Goal: Task Accomplishment & Management: Manage account settings

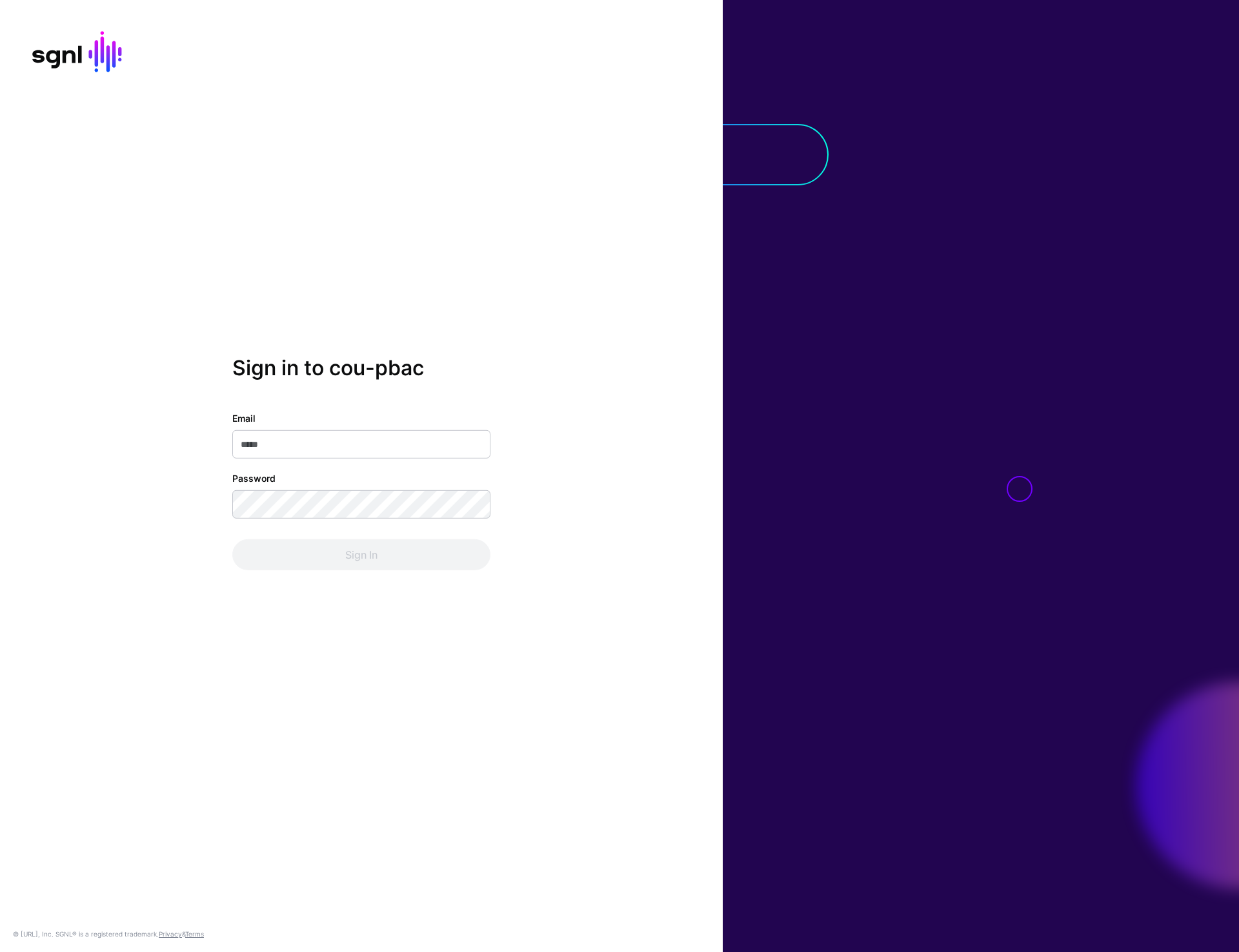
type input "**********"
click at [345, 548] on button "Sign In" at bounding box center [361, 554] width 258 height 31
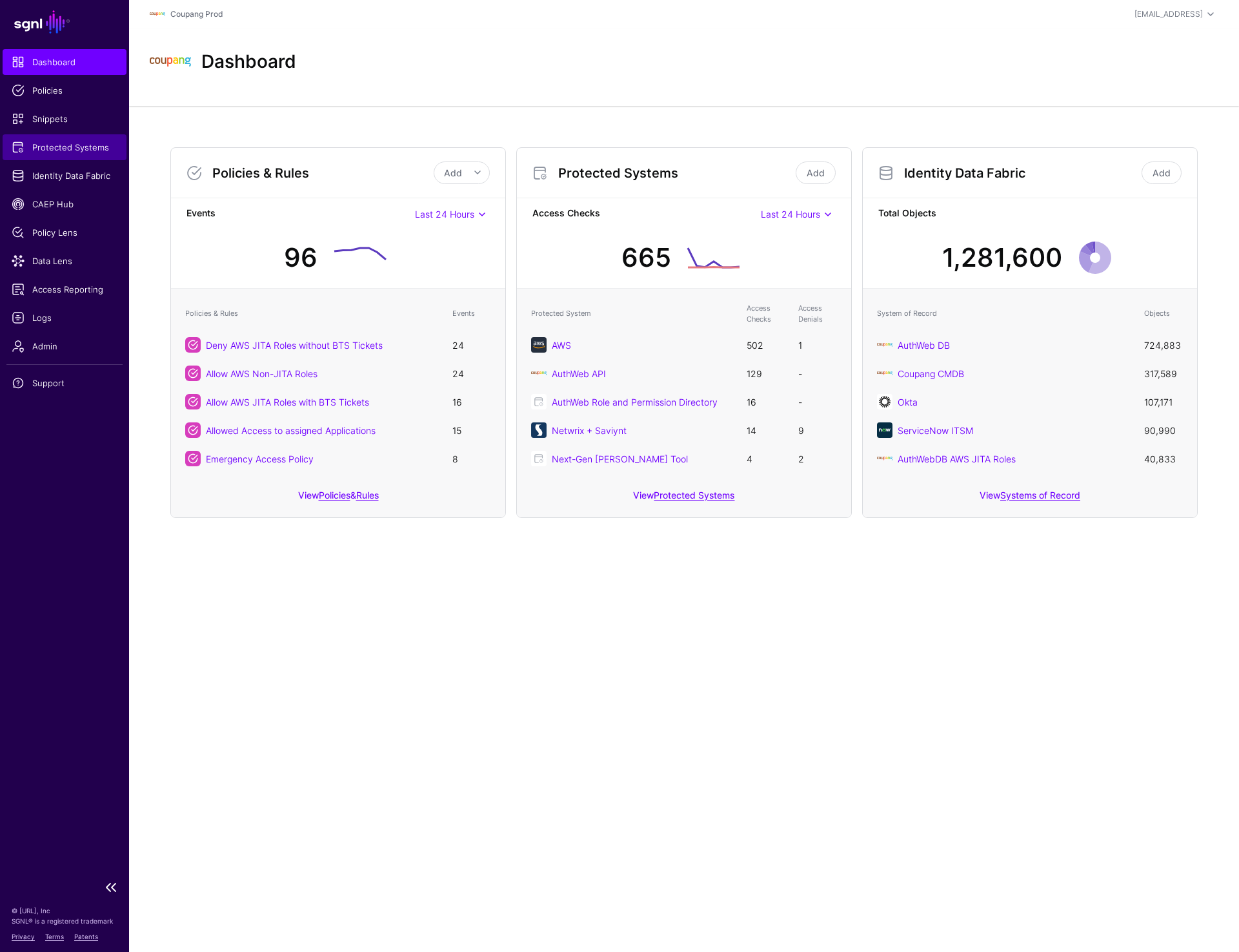
click at [51, 141] on span "Protected Systems" at bounding box center [64, 147] width 106 height 13
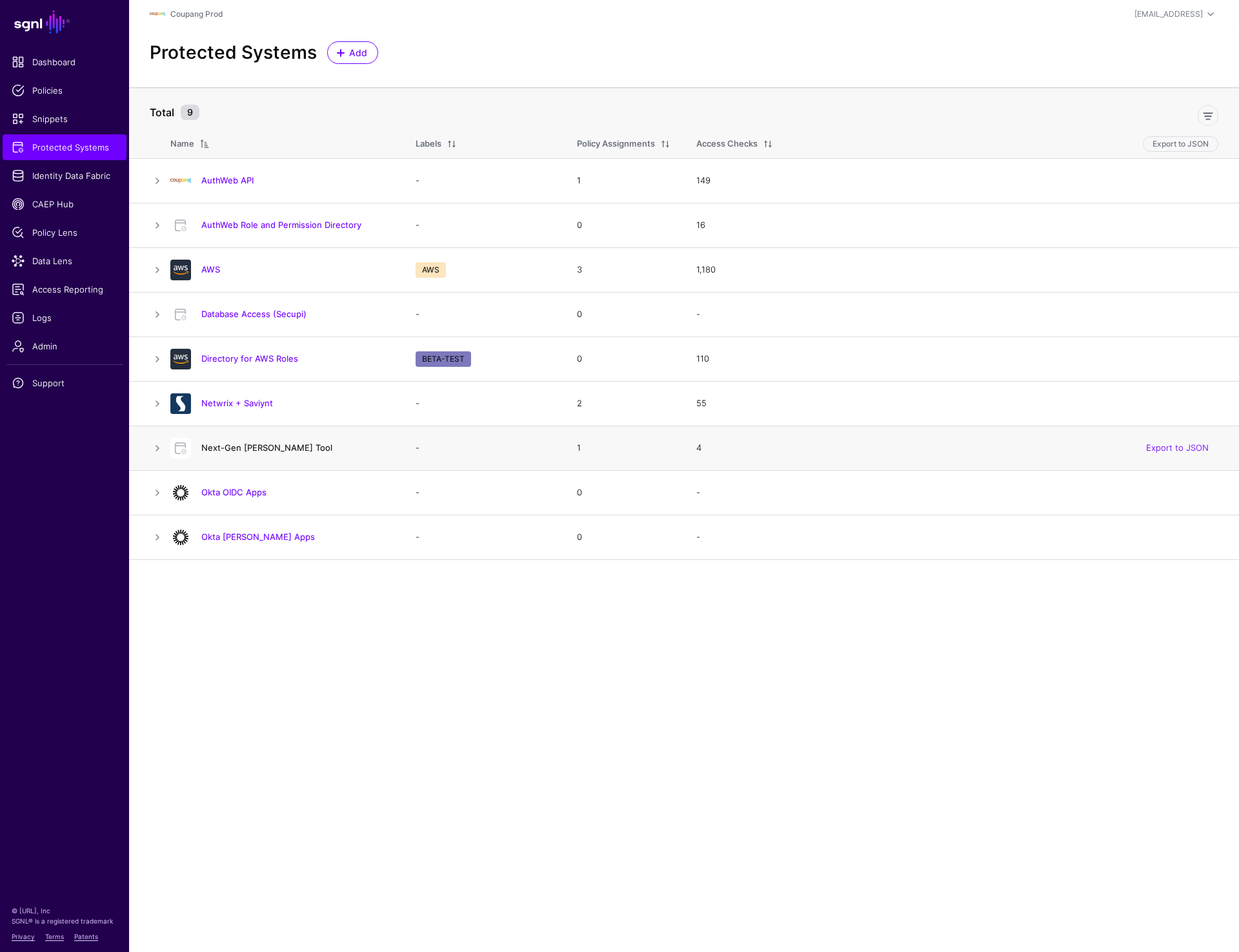
click at [236, 448] on link "Next-Gen PAM Tool" at bounding box center [266, 448] width 131 height 10
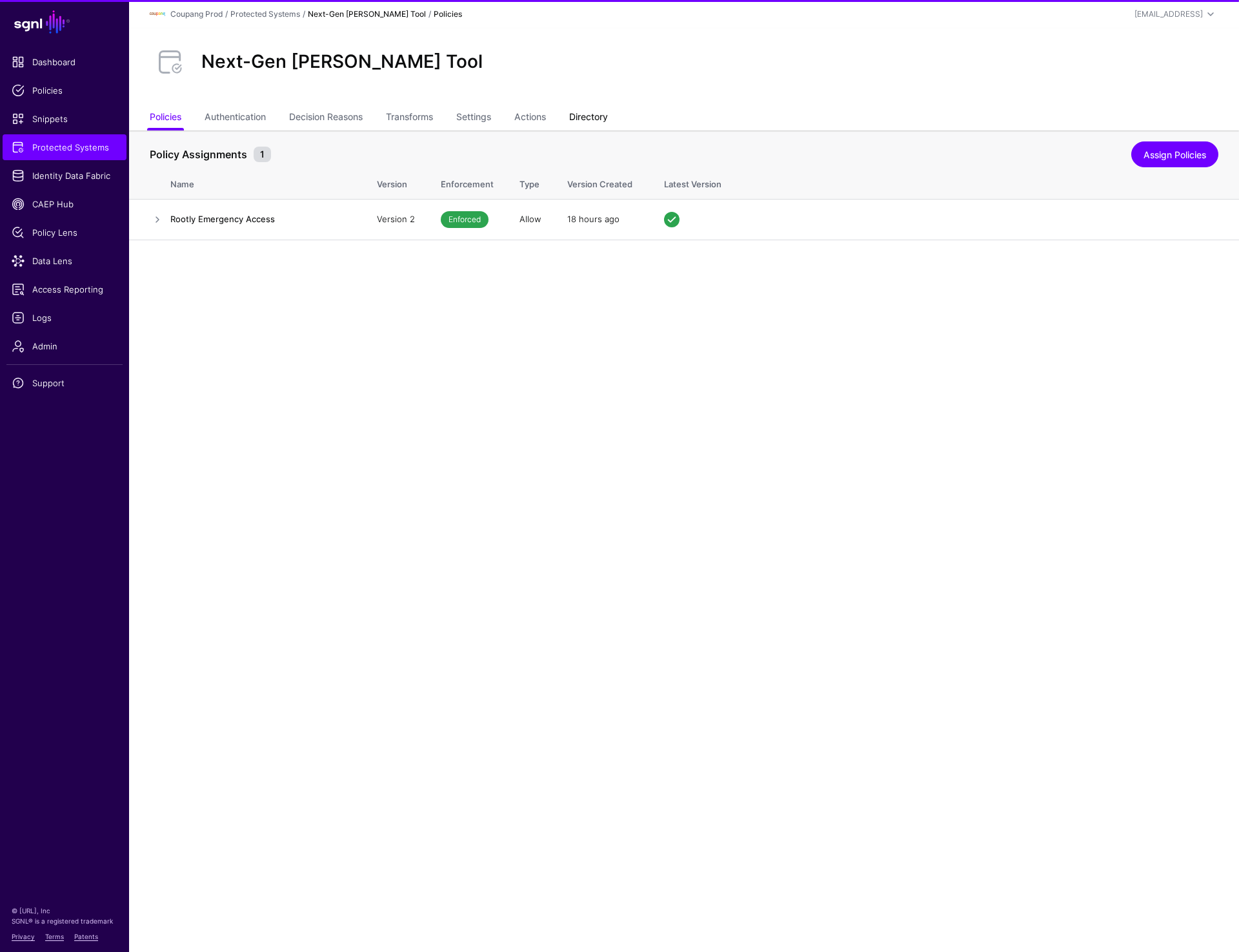
click at [590, 112] on link "Directory" at bounding box center [589, 118] width 38 height 24
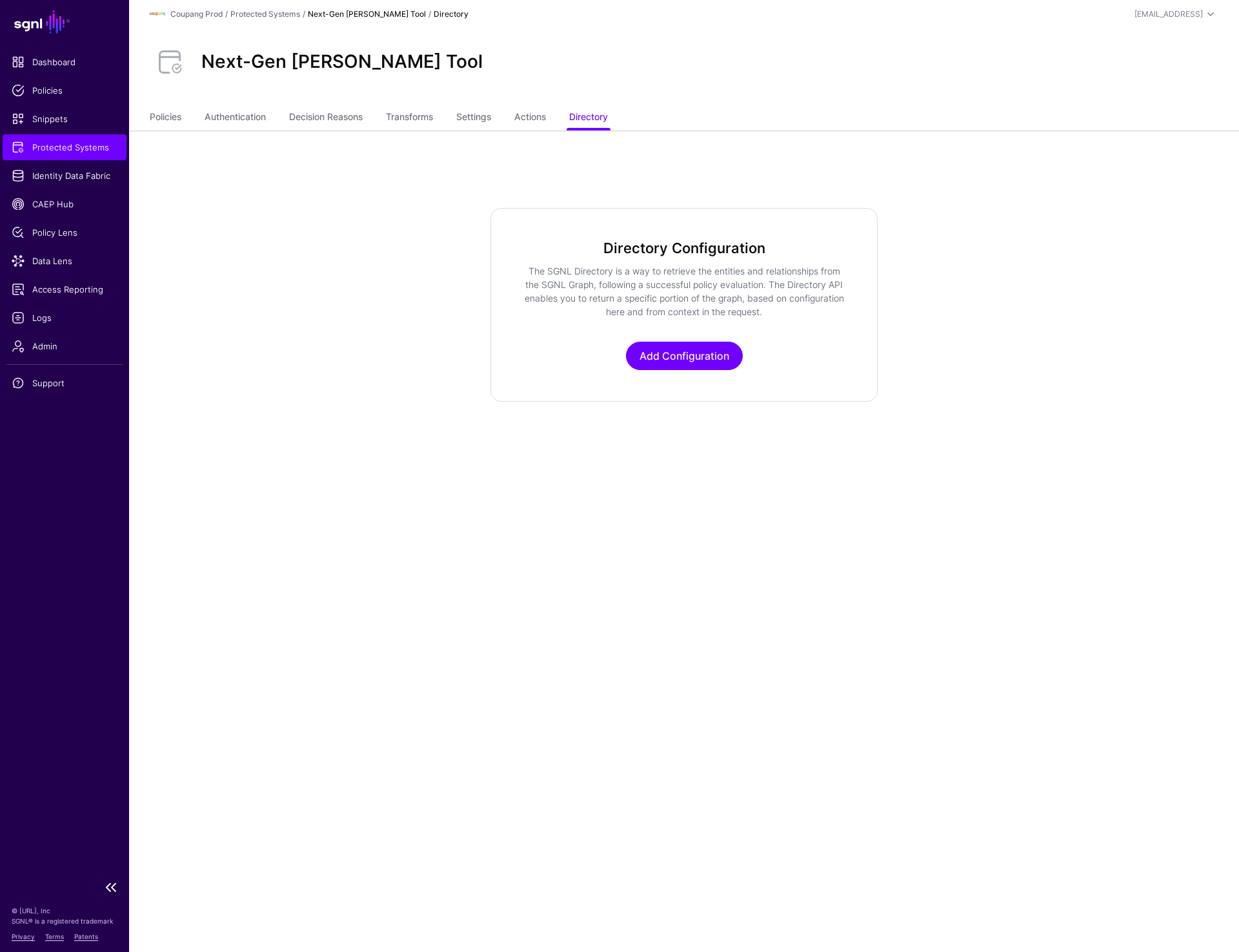
click at [73, 153] on span "Protected Systems" at bounding box center [64, 147] width 106 height 13
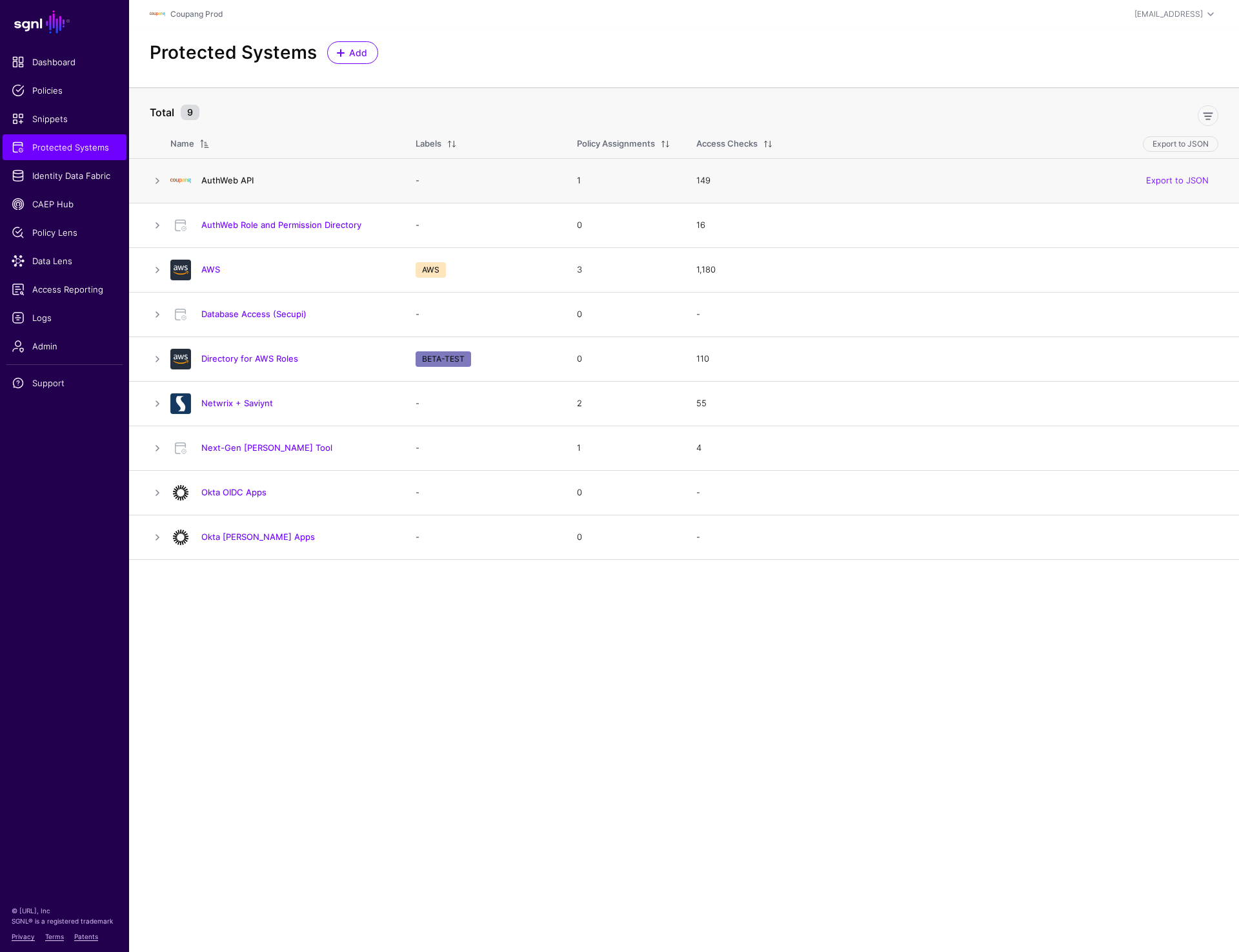
click at [214, 180] on link "AuthWeb API" at bounding box center [227, 180] width 53 height 10
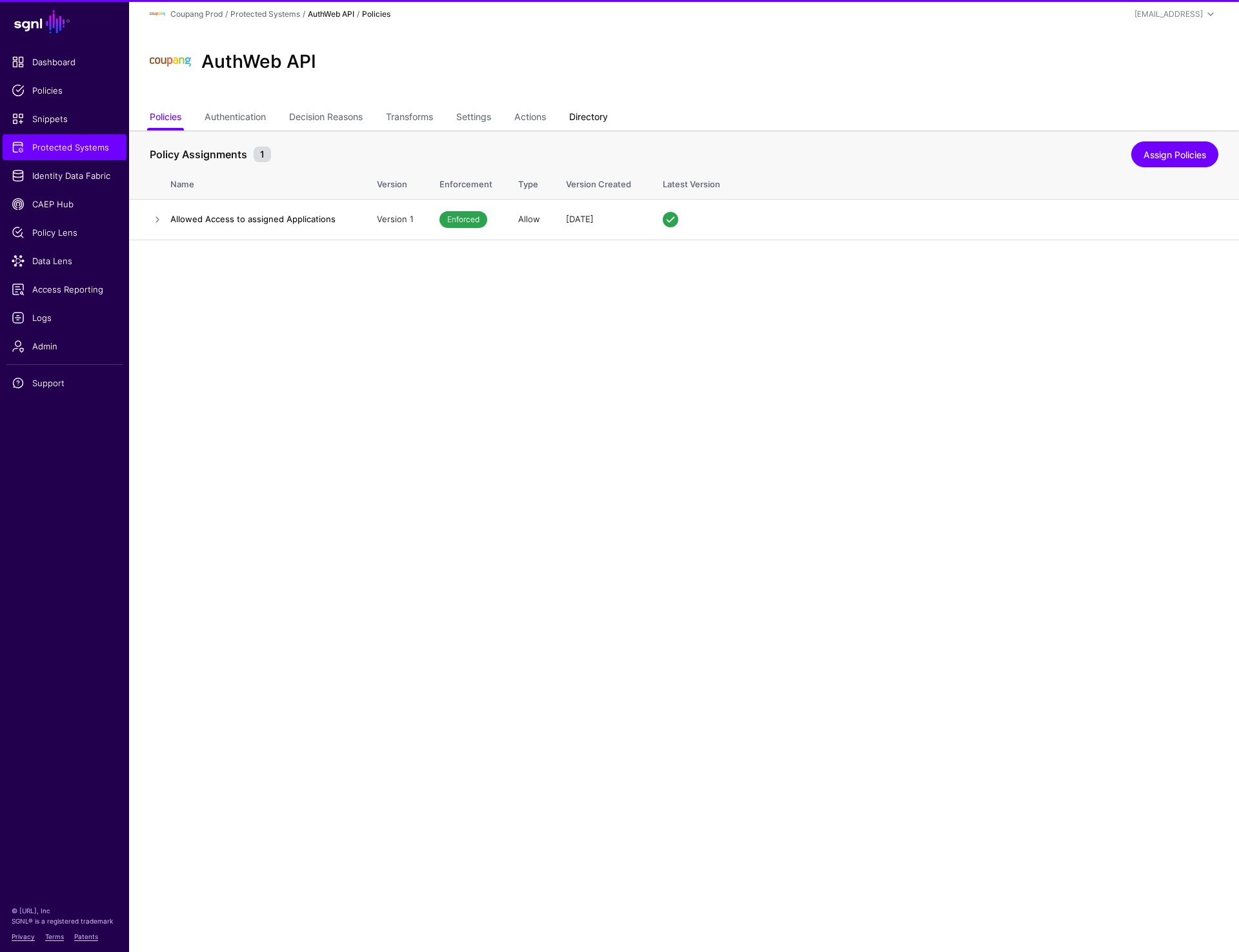
click at [589, 120] on link "Directory" at bounding box center [589, 118] width 38 height 24
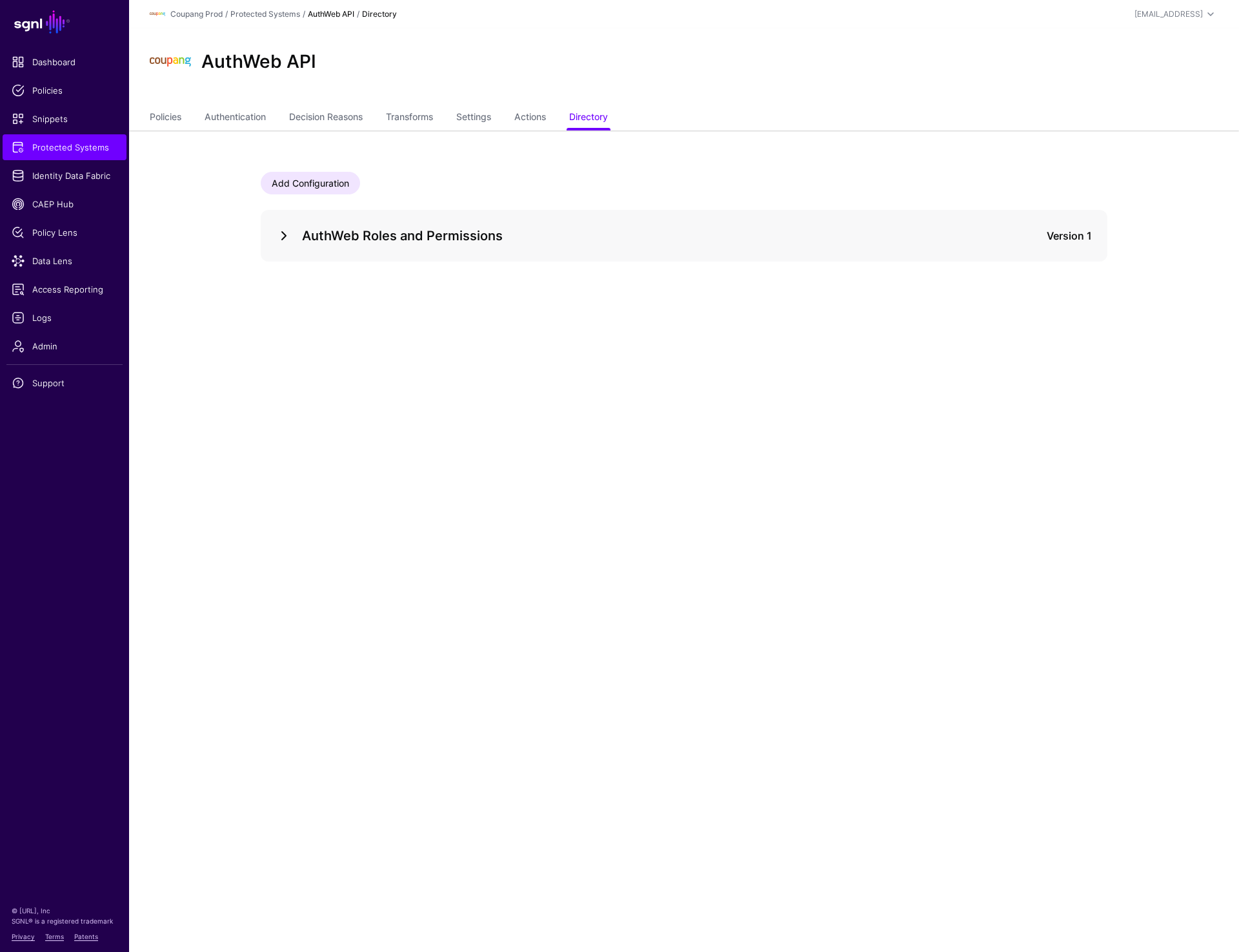
click at [287, 235] on link at bounding box center [284, 235] width 16 height 16
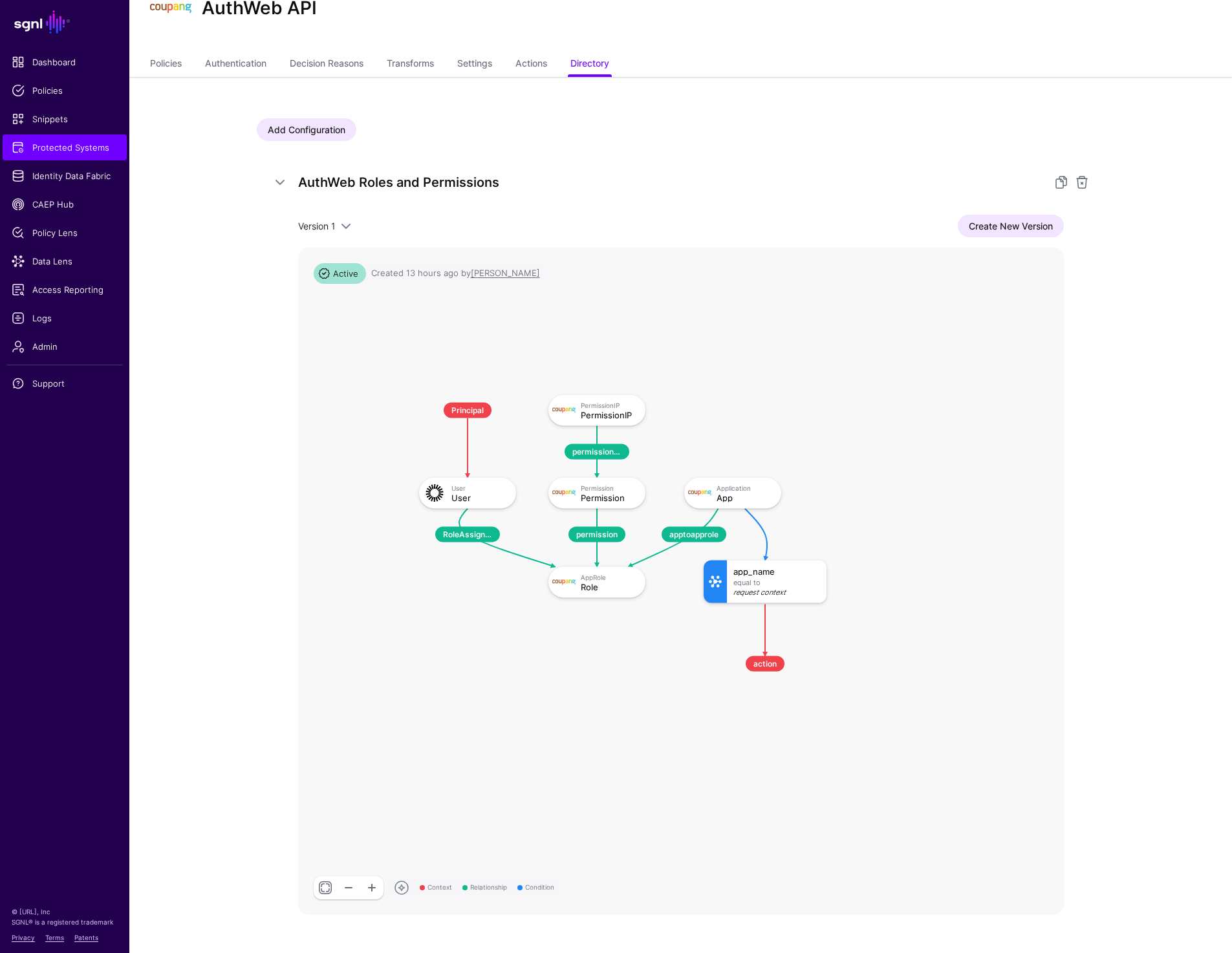
scroll to position [99, 0]
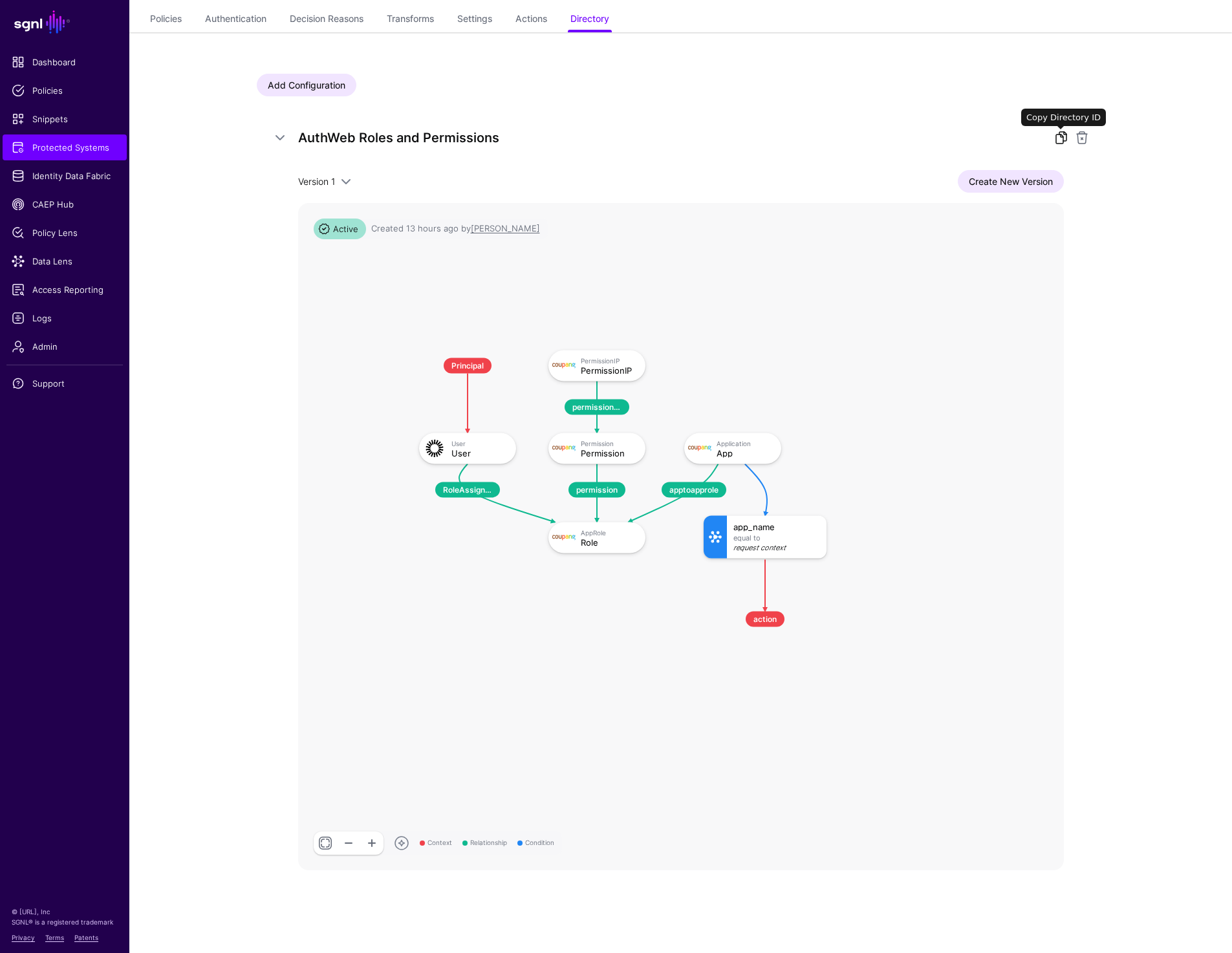
click at [1056, 134] on link at bounding box center [1061, 137] width 16 height 16
click at [64, 137] on link "Protected Systems" at bounding box center [64, 147] width 124 height 26
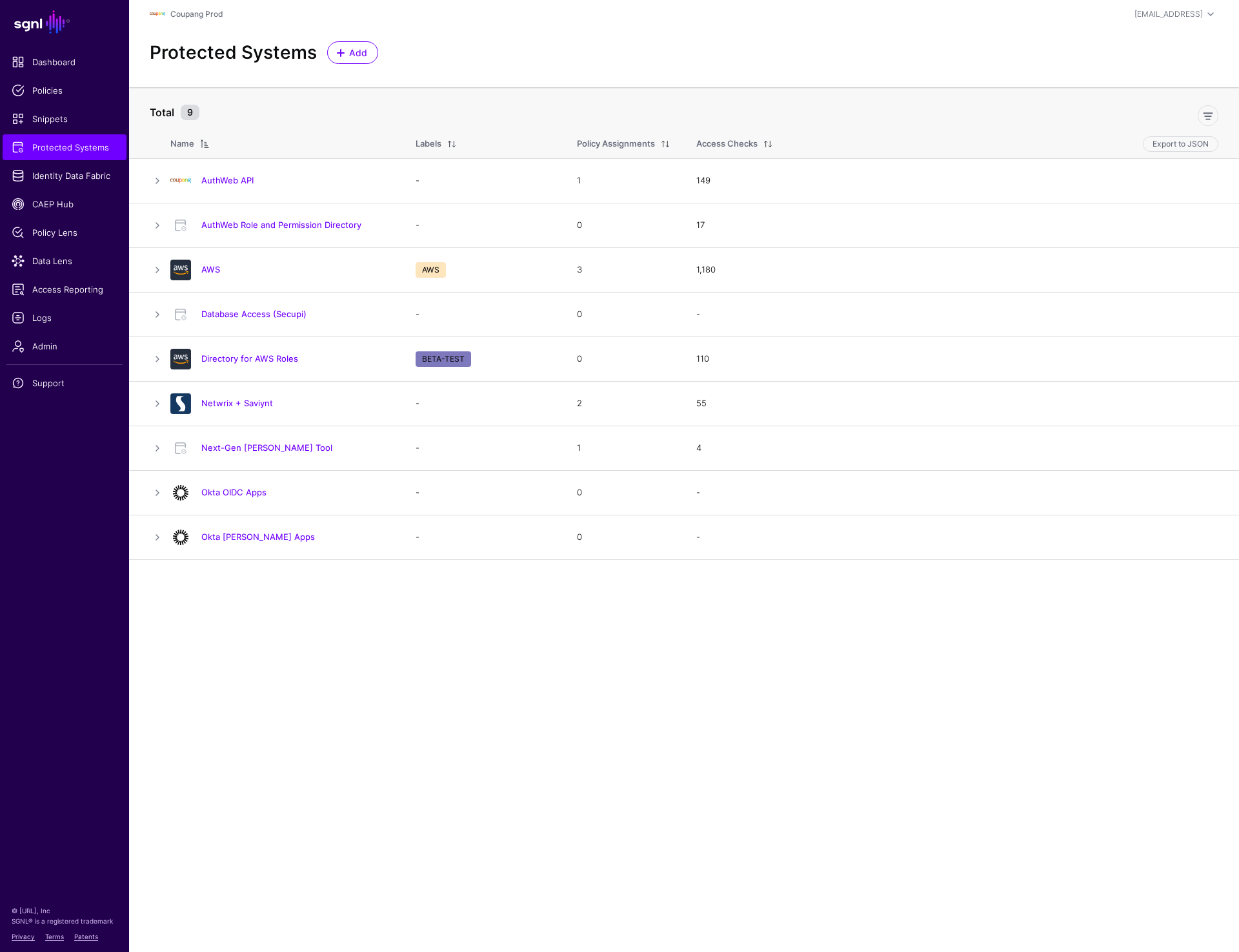
click at [218, 310] on link "Database Access (Secupi)" at bounding box center [254, 314] width 105 height 10
click at [243, 398] on h4 "Netwrix + Saviynt" at bounding box center [296, 403] width 189 height 12
click at [220, 407] on link "Netwrix + Saviynt" at bounding box center [237, 403] width 72 height 10
click at [228, 229] on link "AuthWeb Role and Permission Directory" at bounding box center [281, 225] width 160 height 10
click at [53, 113] on span "Snippets" at bounding box center [64, 119] width 106 height 13
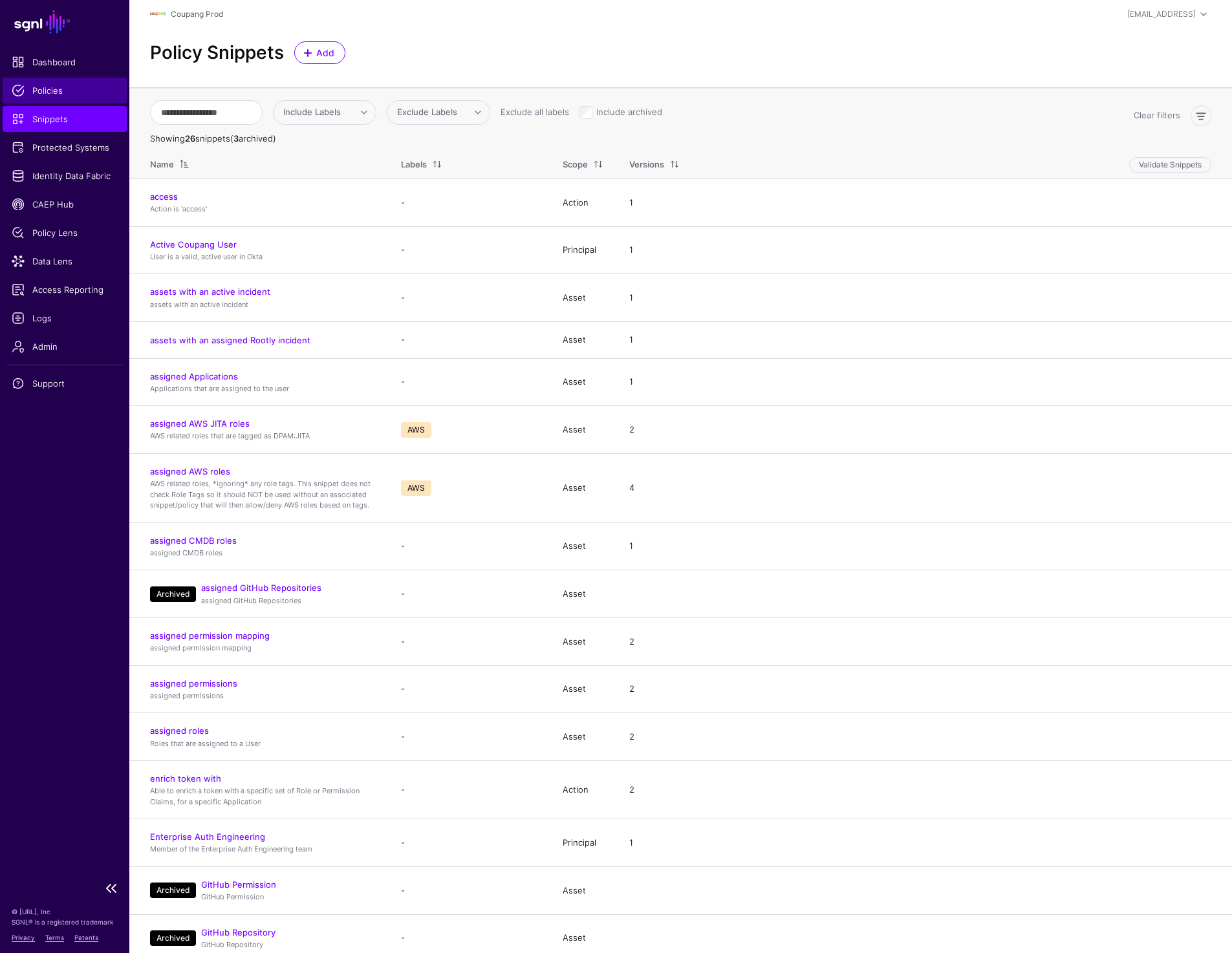
click at [52, 89] on span "Policies" at bounding box center [64, 89] width 106 height 13
click at [53, 91] on span "Policies" at bounding box center [64, 89] width 106 height 13
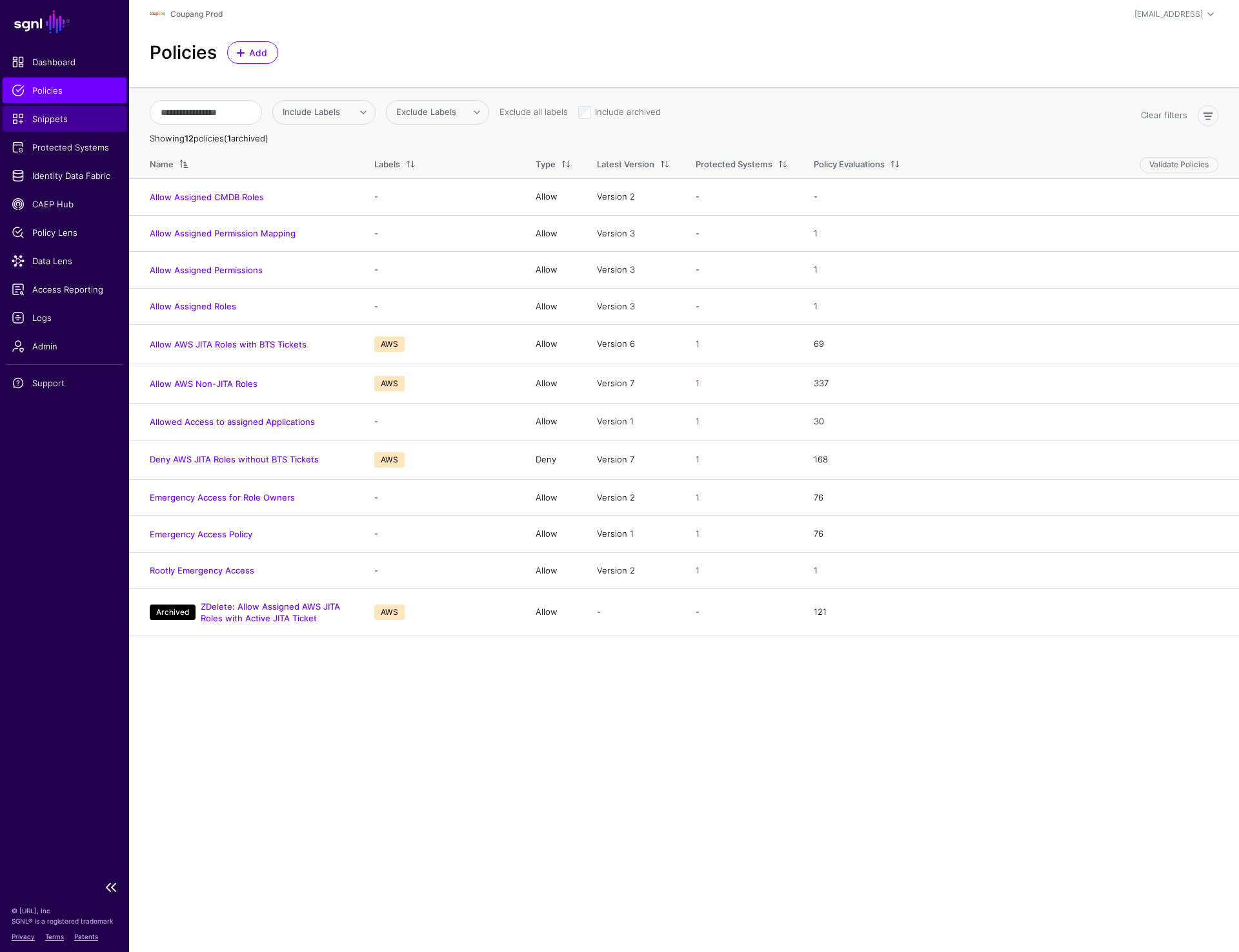
click at [49, 126] on link "Snippets" at bounding box center [64, 119] width 124 height 26
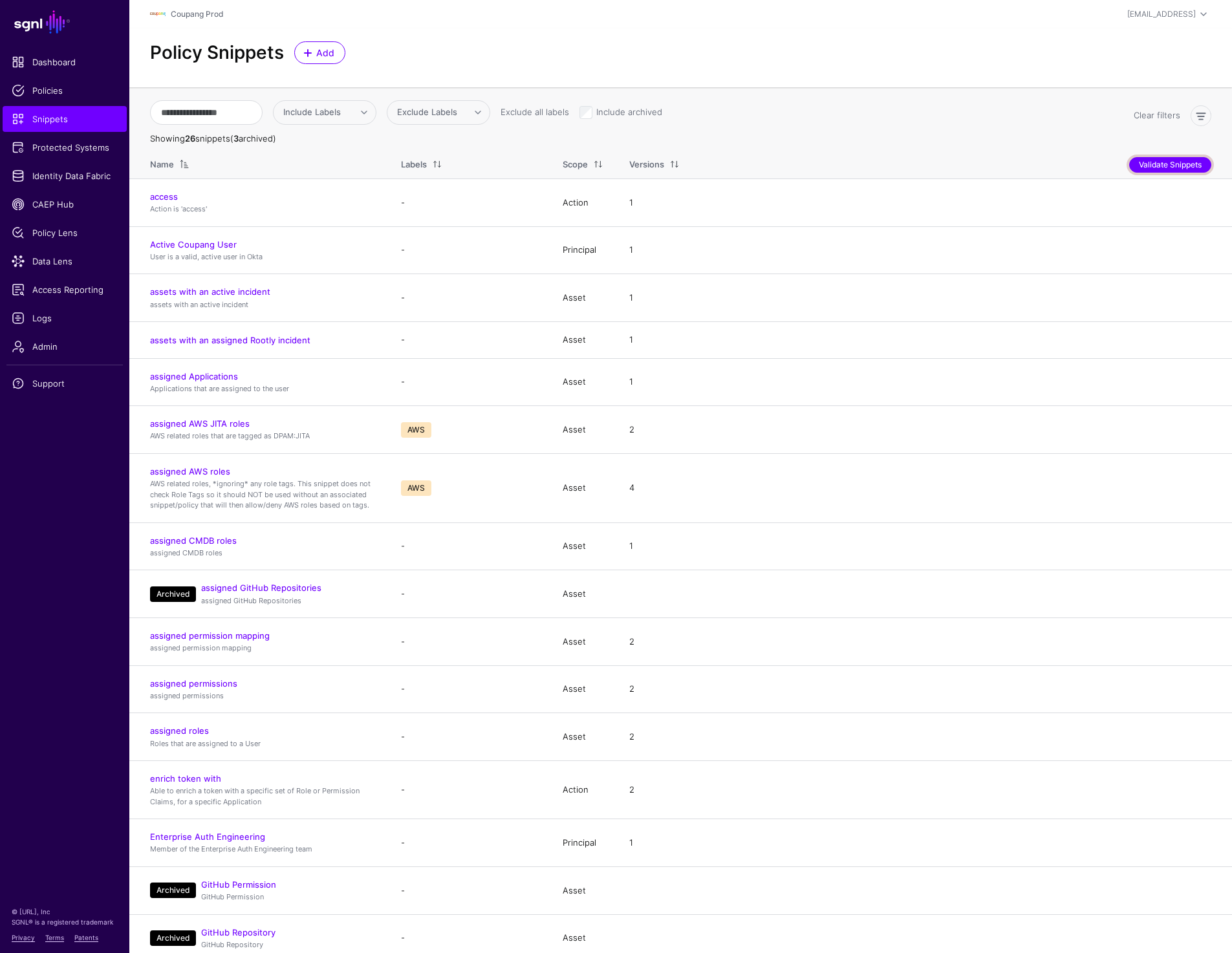
click at [1178, 166] on button "Validate Snippets" at bounding box center [1170, 165] width 82 height 16
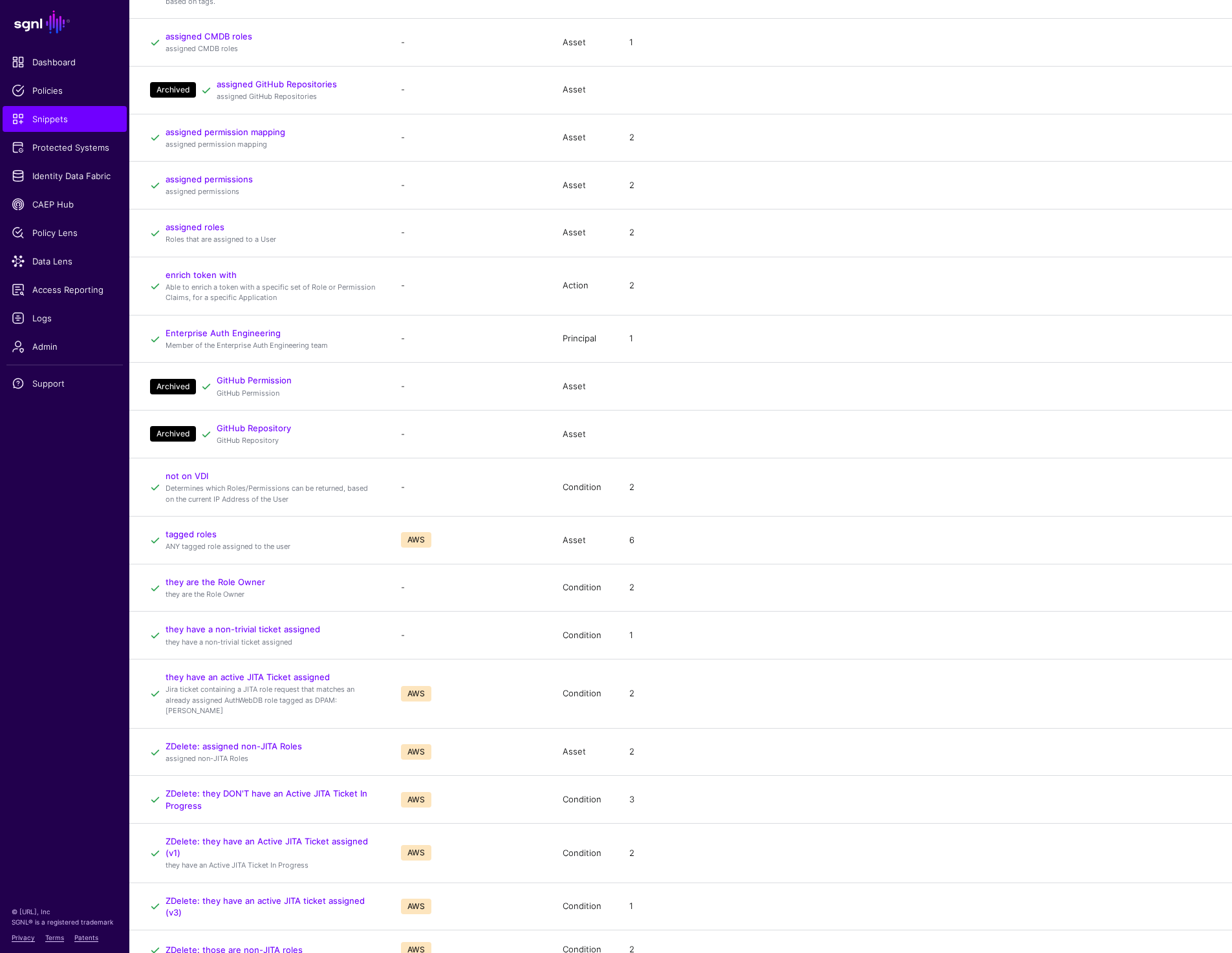
scroll to position [521, 0]
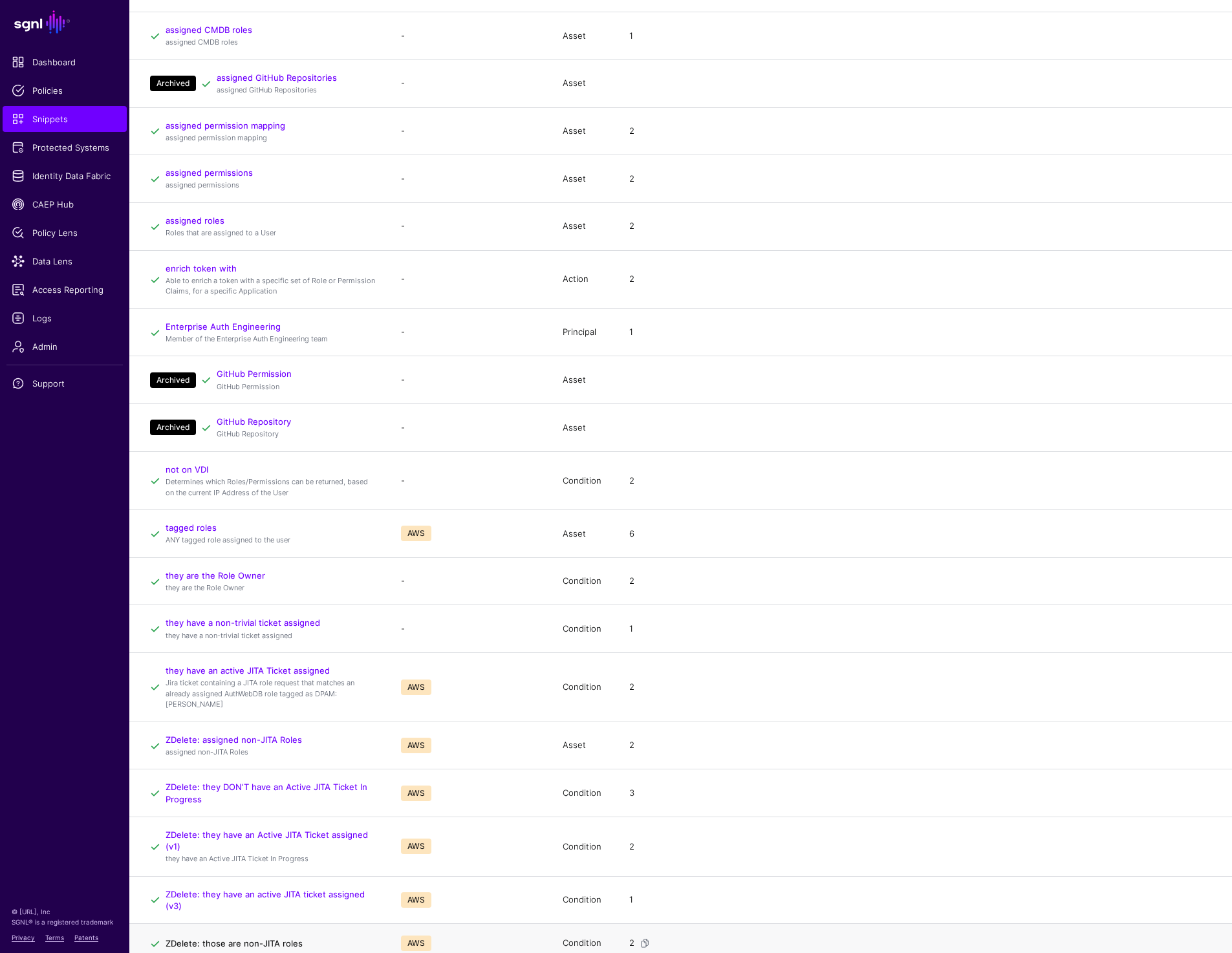
click at [243, 938] on link "ZDelete: those are non-JITA roles" at bounding box center [234, 943] width 137 height 10
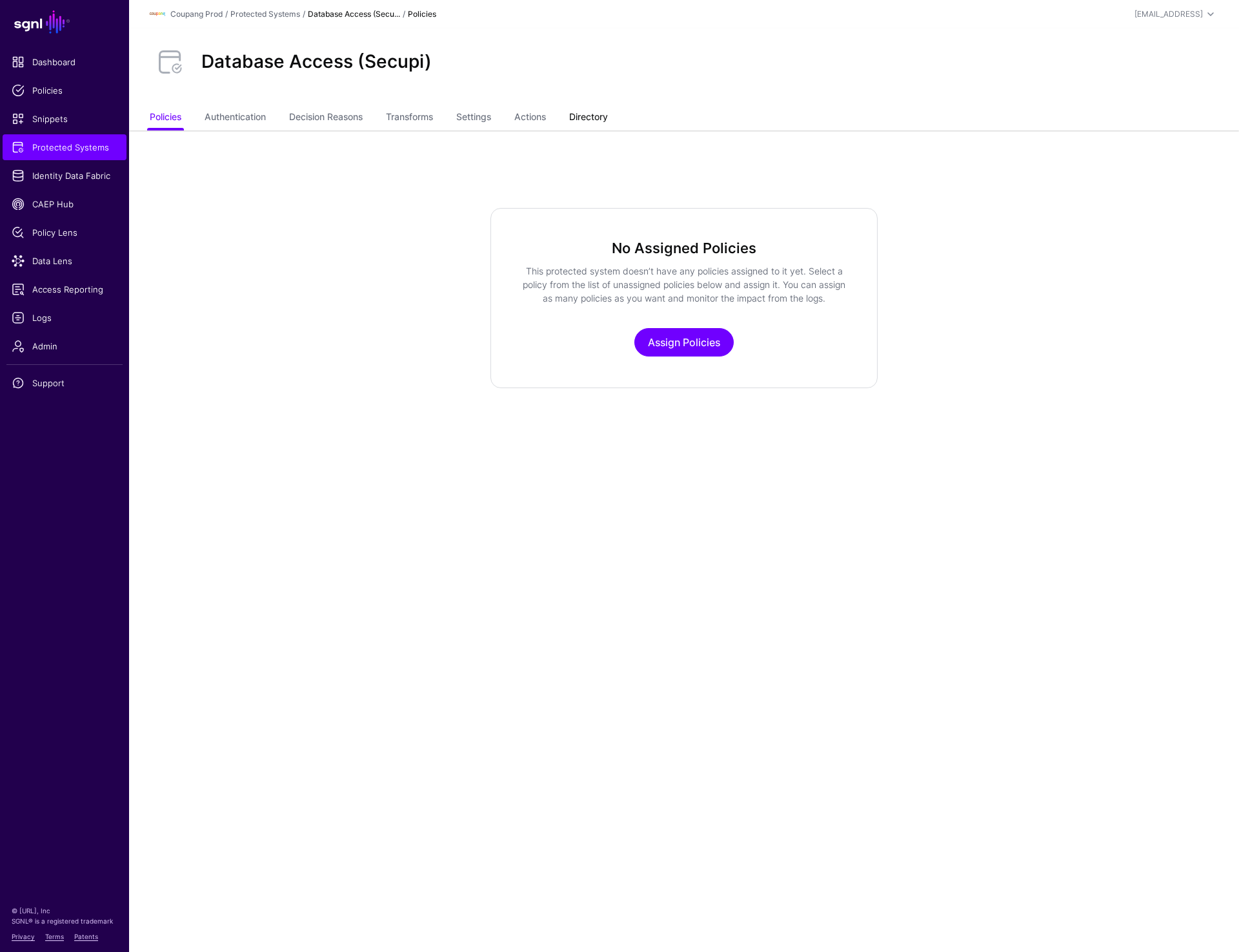
click at [593, 121] on link "Directory" at bounding box center [589, 118] width 38 height 24
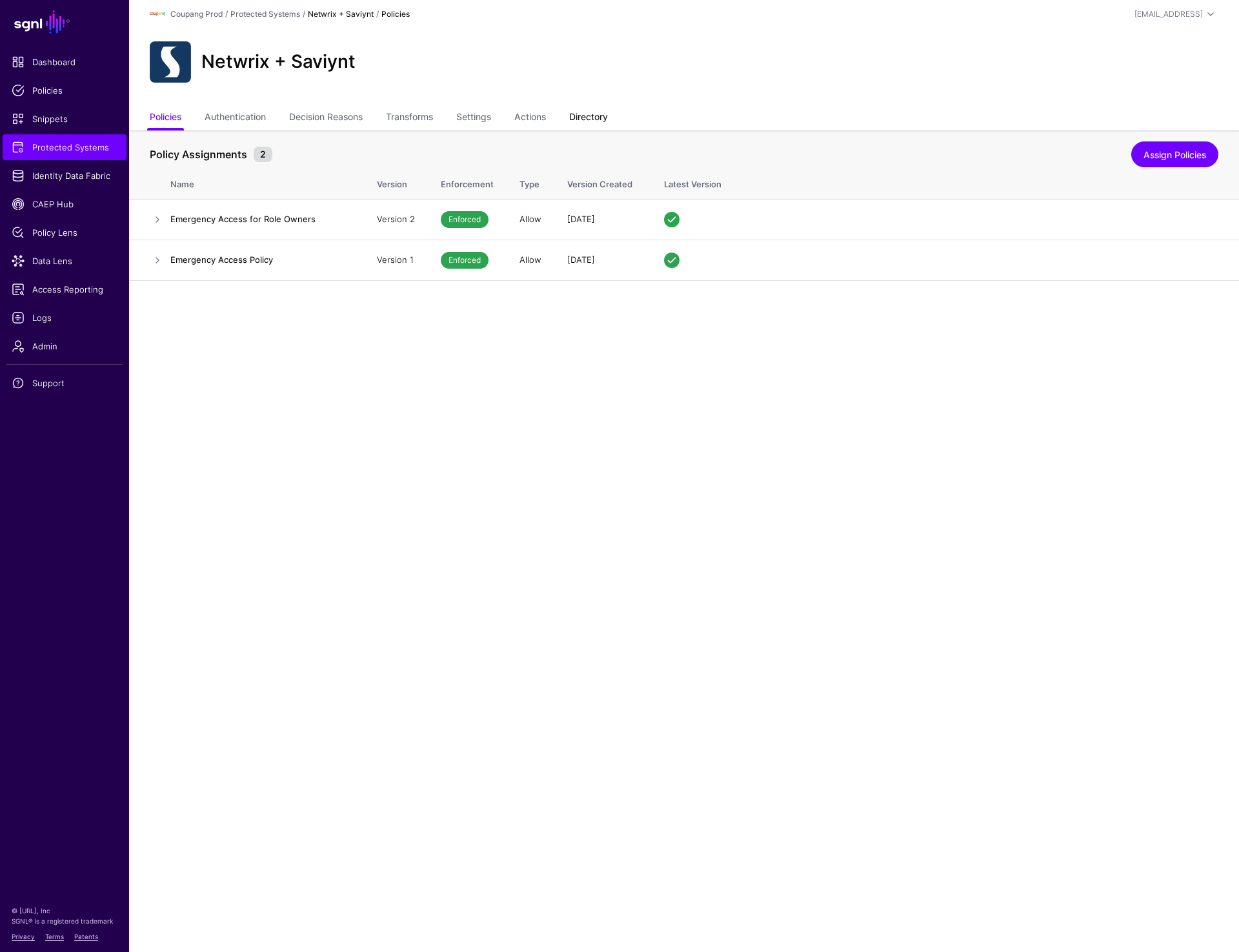
click at [591, 119] on link "Directory" at bounding box center [589, 118] width 38 height 24
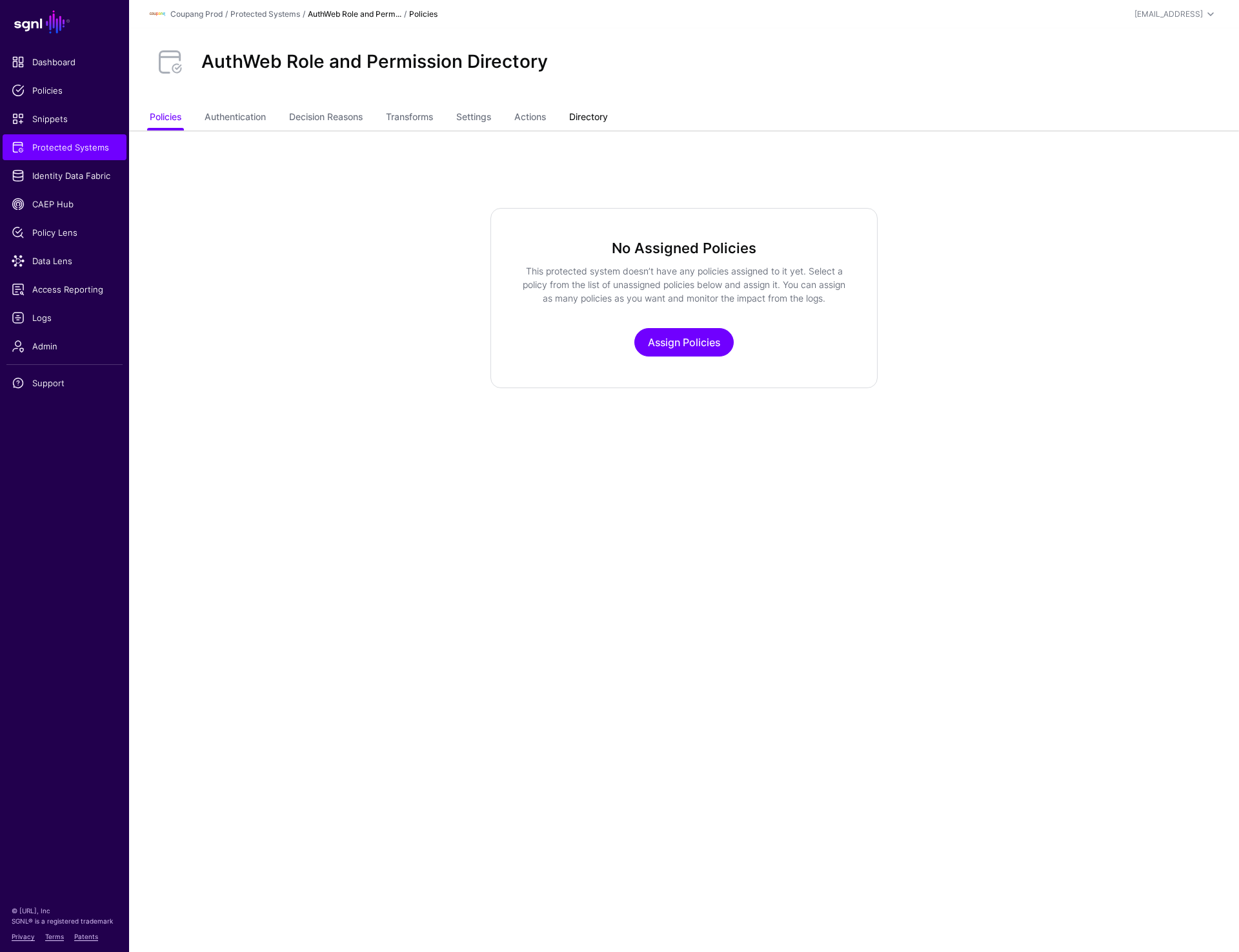
click at [600, 114] on link "Directory" at bounding box center [589, 118] width 38 height 24
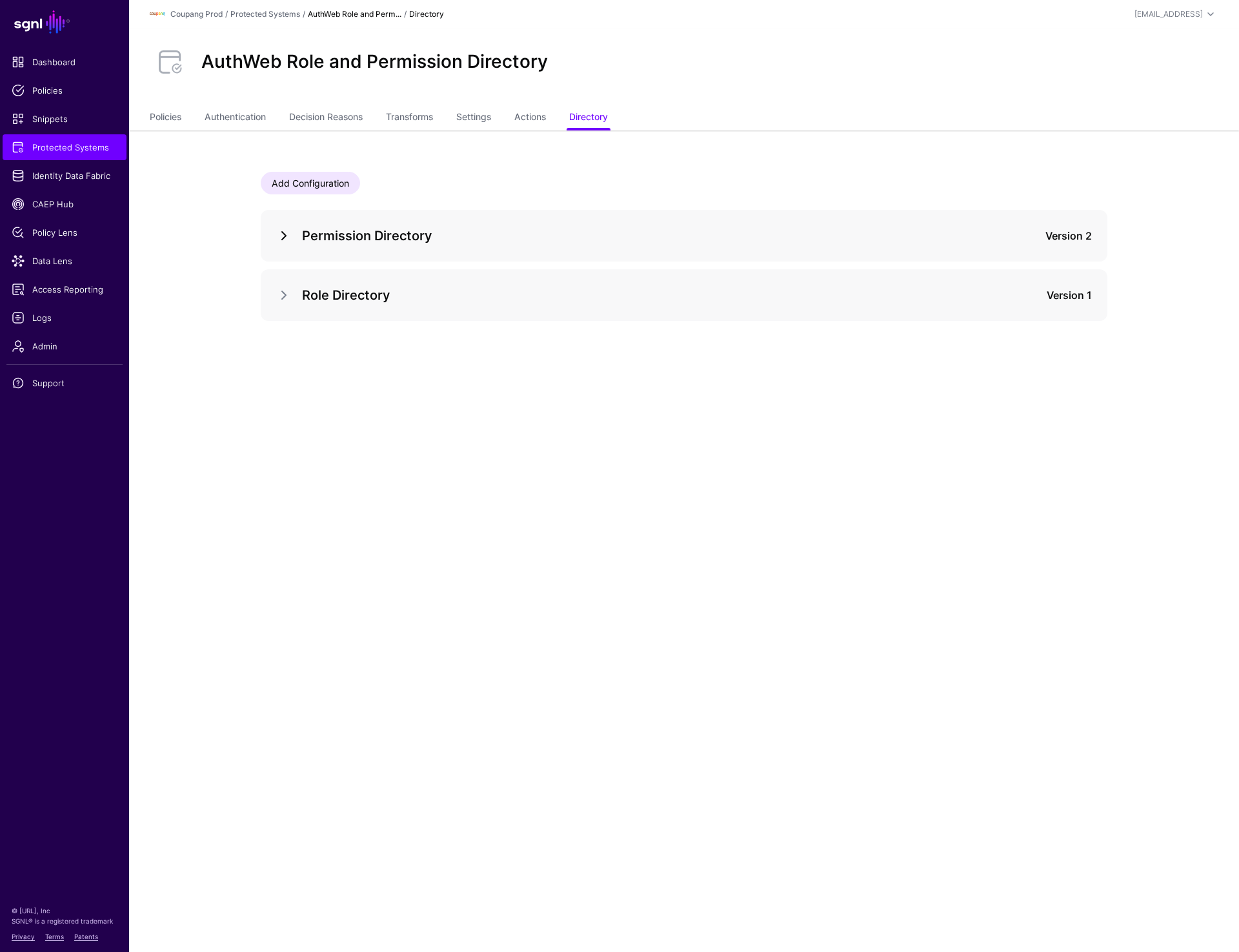
click at [279, 229] on link at bounding box center [284, 235] width 16 height 16
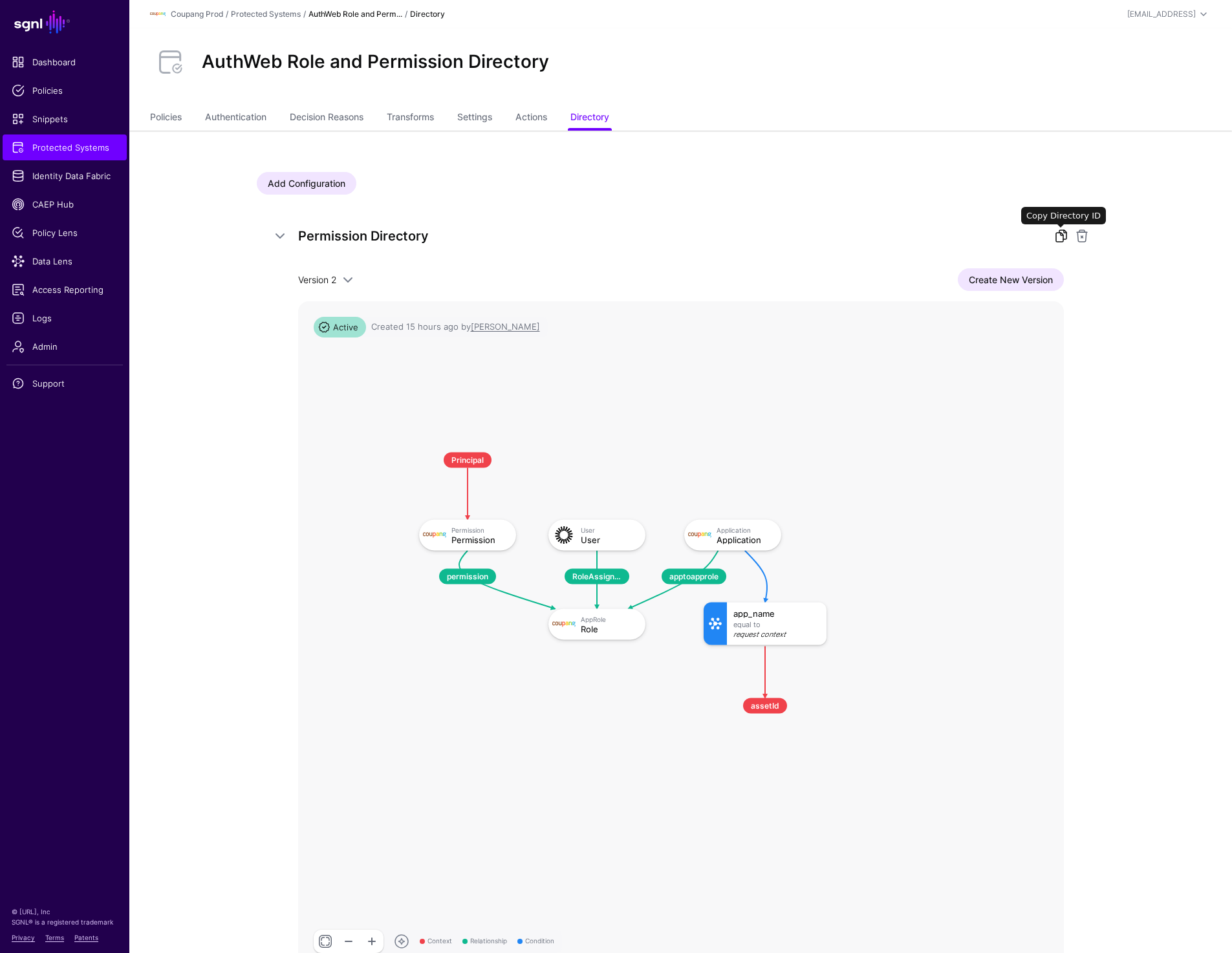
click at [1062, 237] on link at bounding box center [1061, 236] width 16 height 16
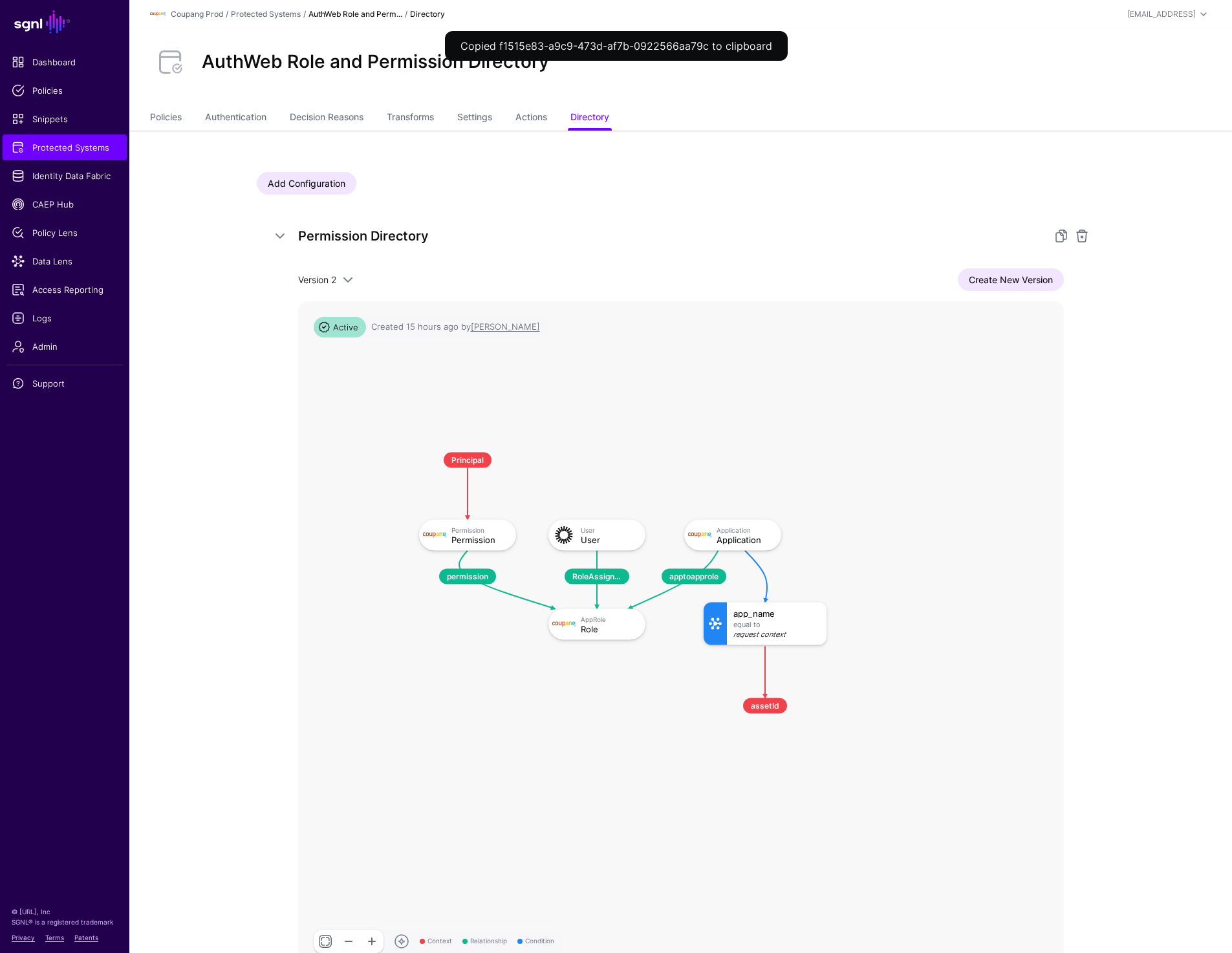
click at [201, 354] on app-integrations-item-directory "Add Configuration Permission Directory Version 2 Version 2 Version 1 Create New…" at bounding box center [681, 620] width 1102 height 980
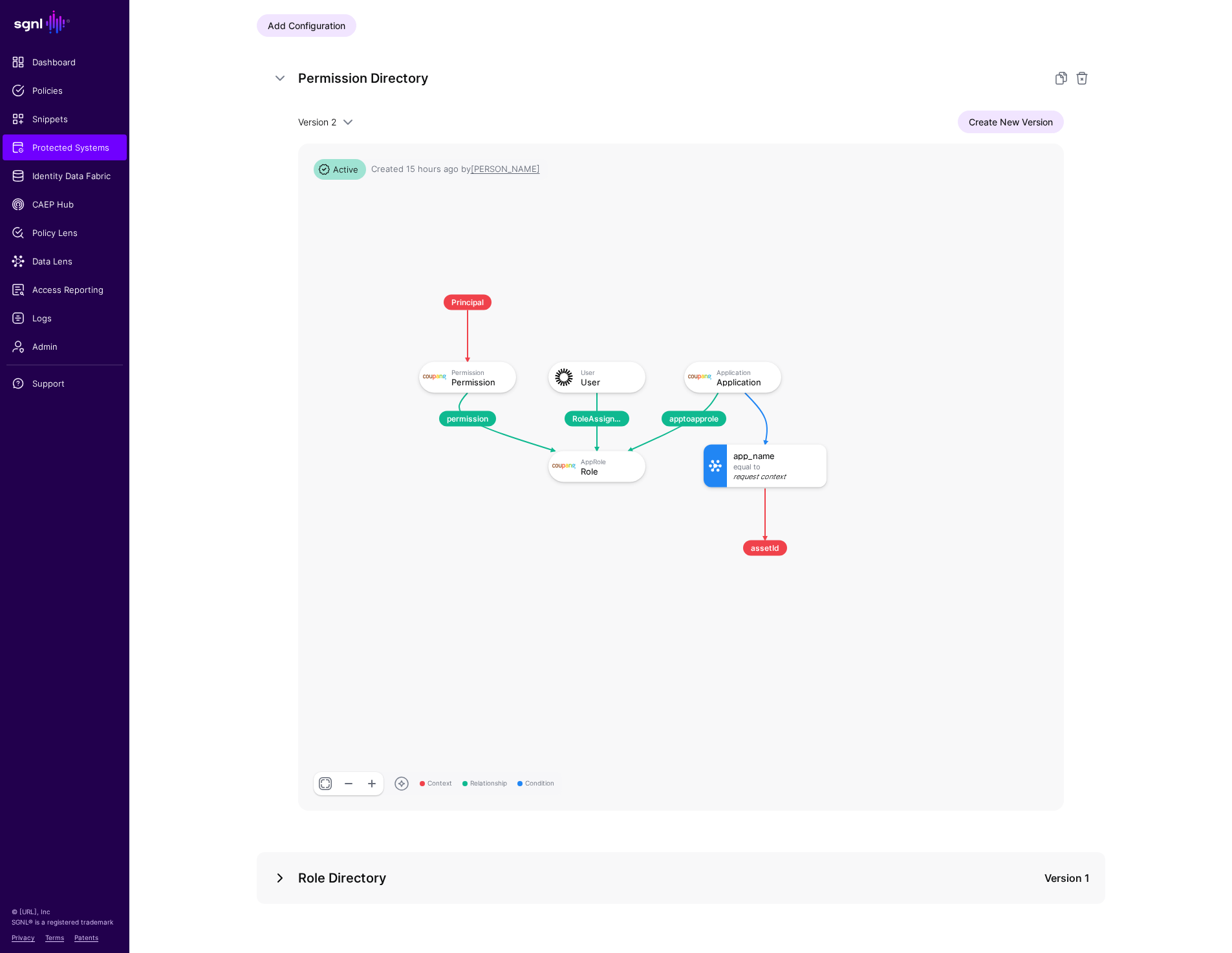
click at [275, 879] on link at bounding box center [279, 878] width 16 height 16
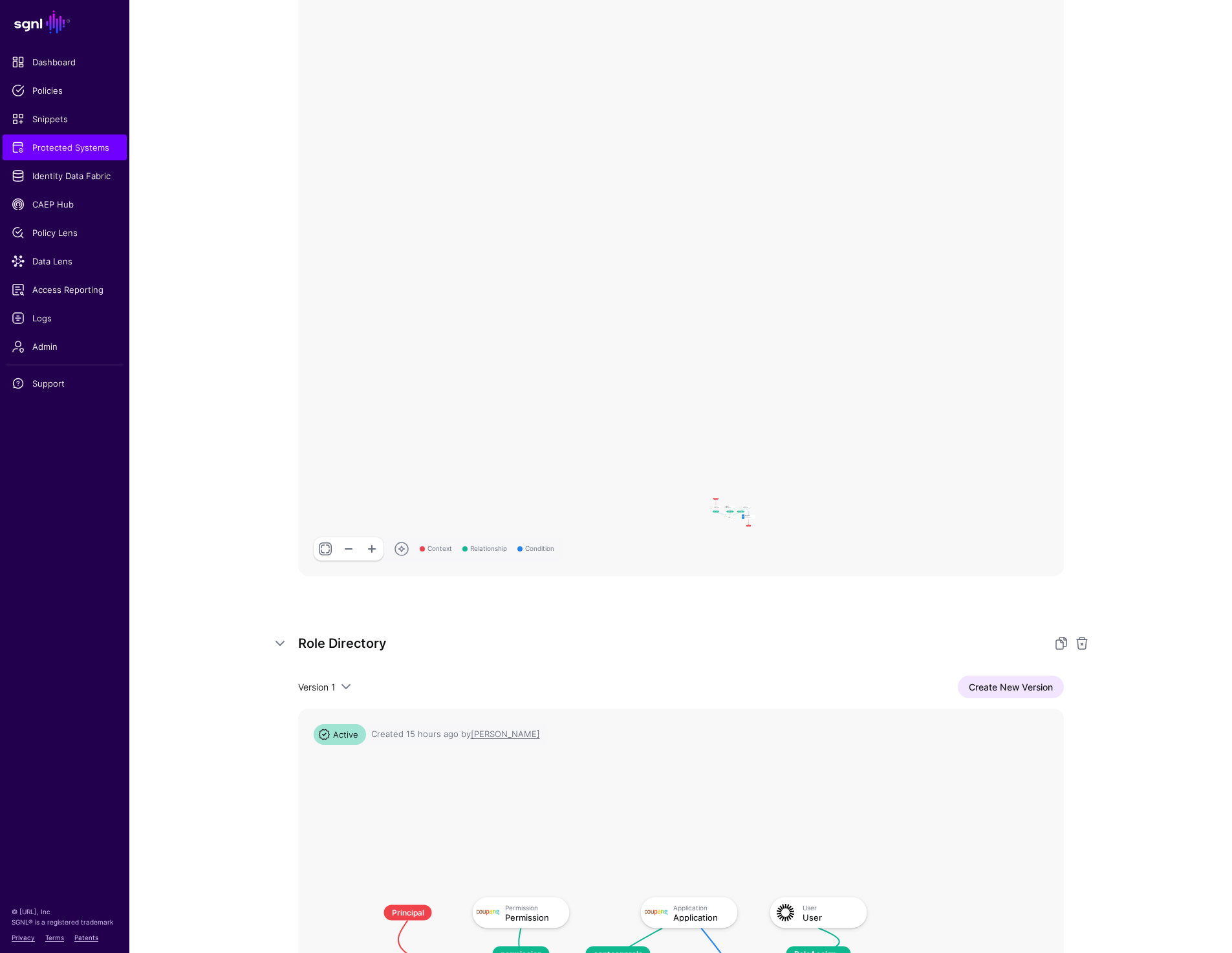
scroll to position [897, 0]
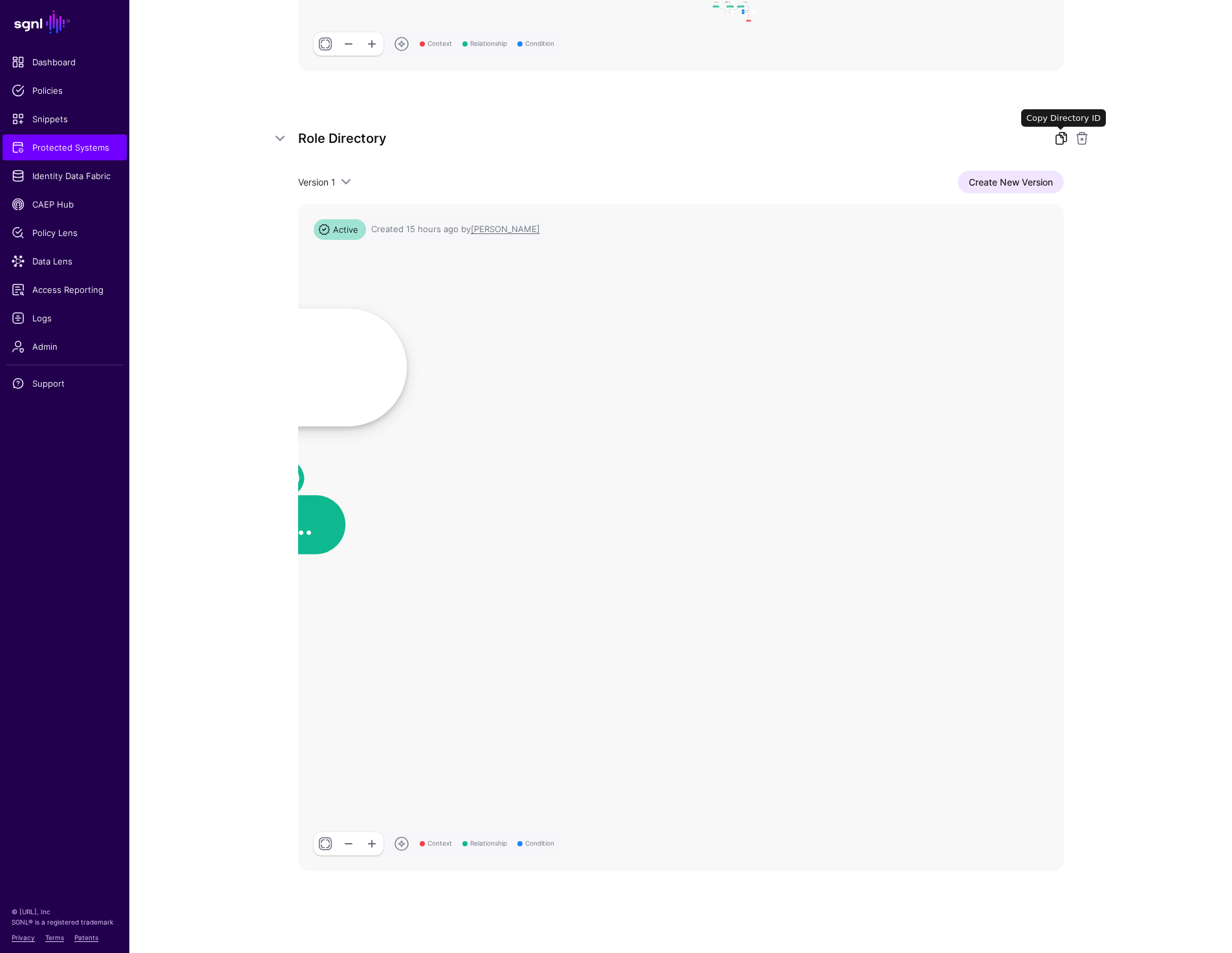
click at [1061, 130] on link at bounding box center [1061, 138] width 16 height 16
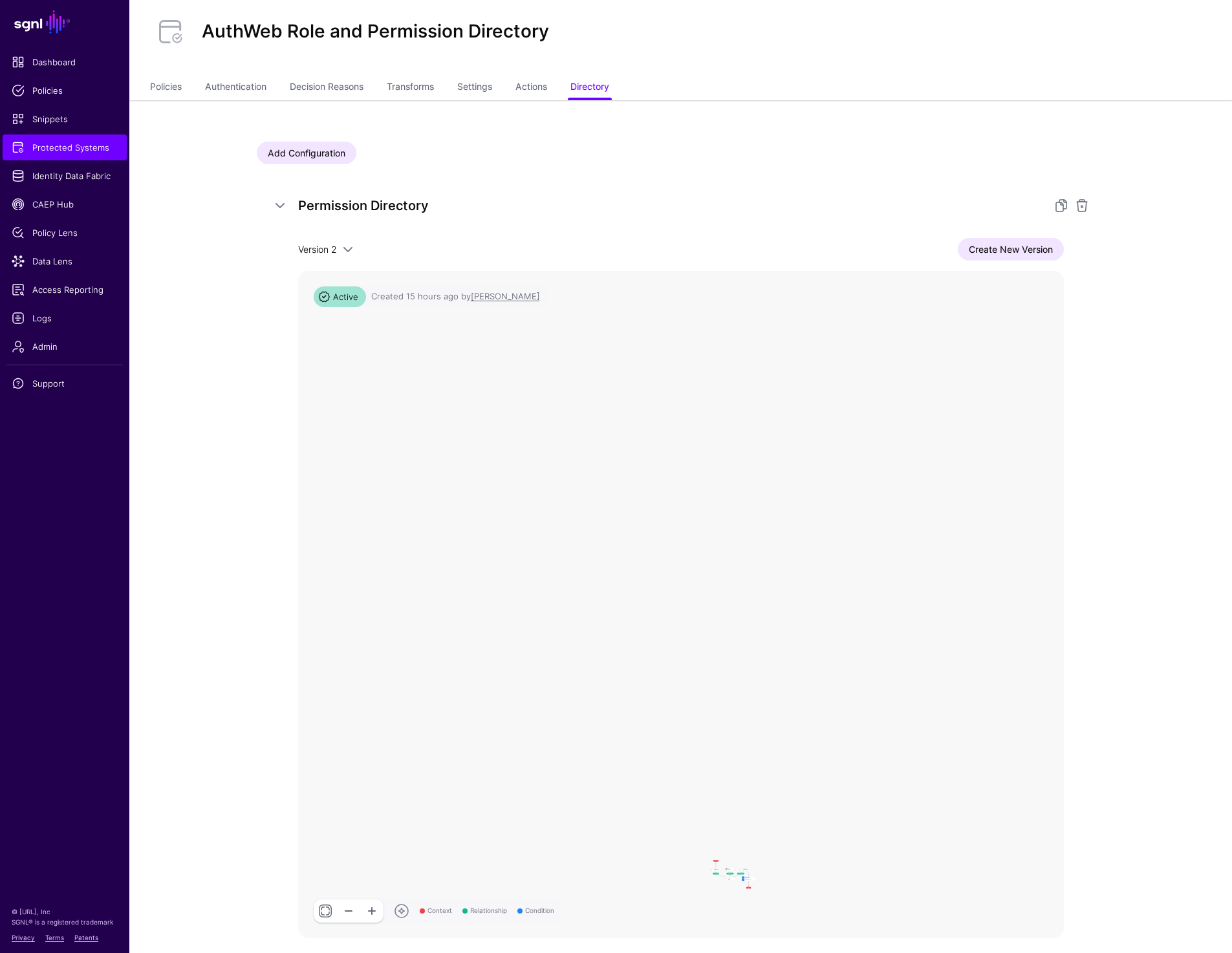
scroll to position [0, 0]
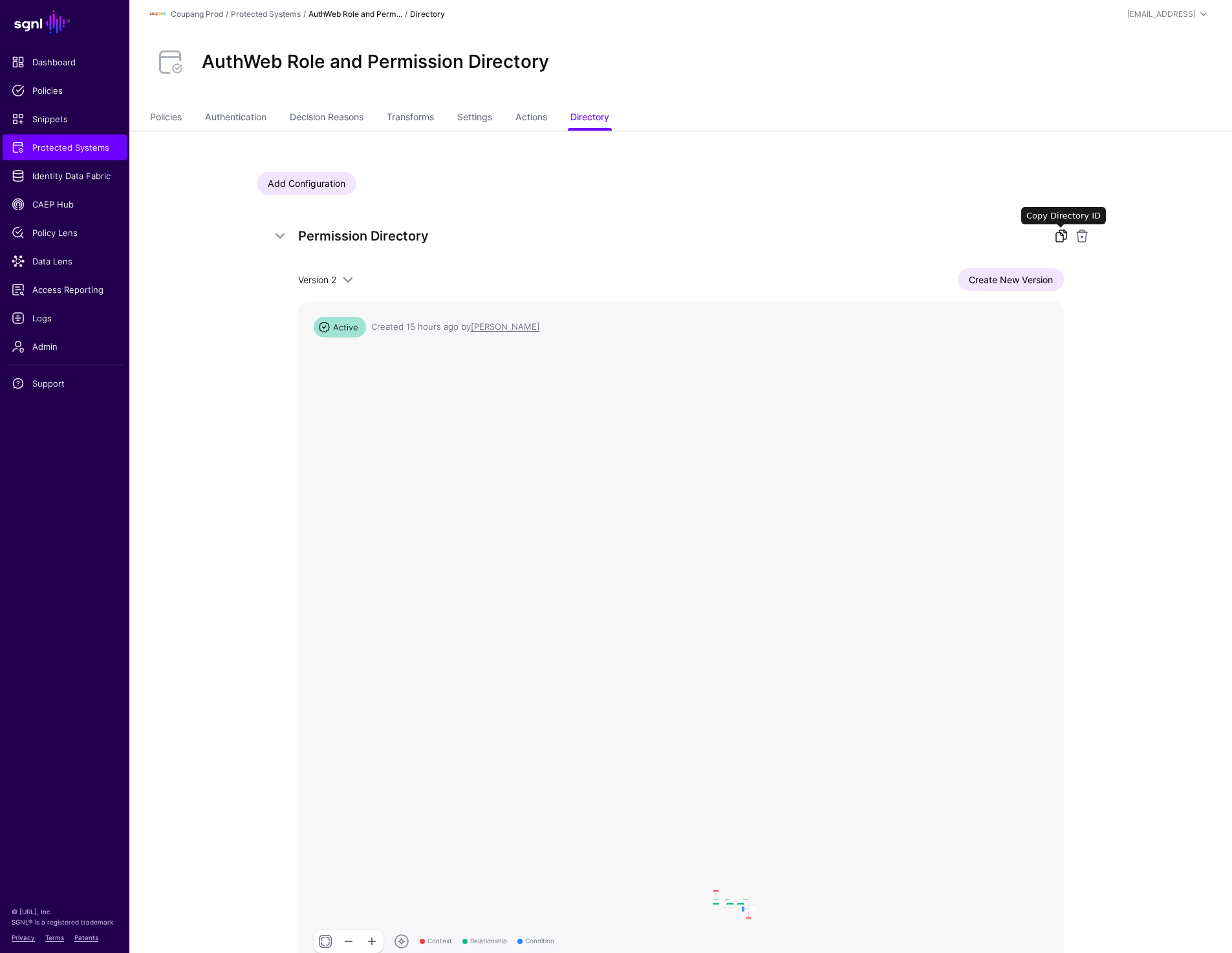
click at [1055, 237] on link at bounding box center [1061, 236] width 16 height 16
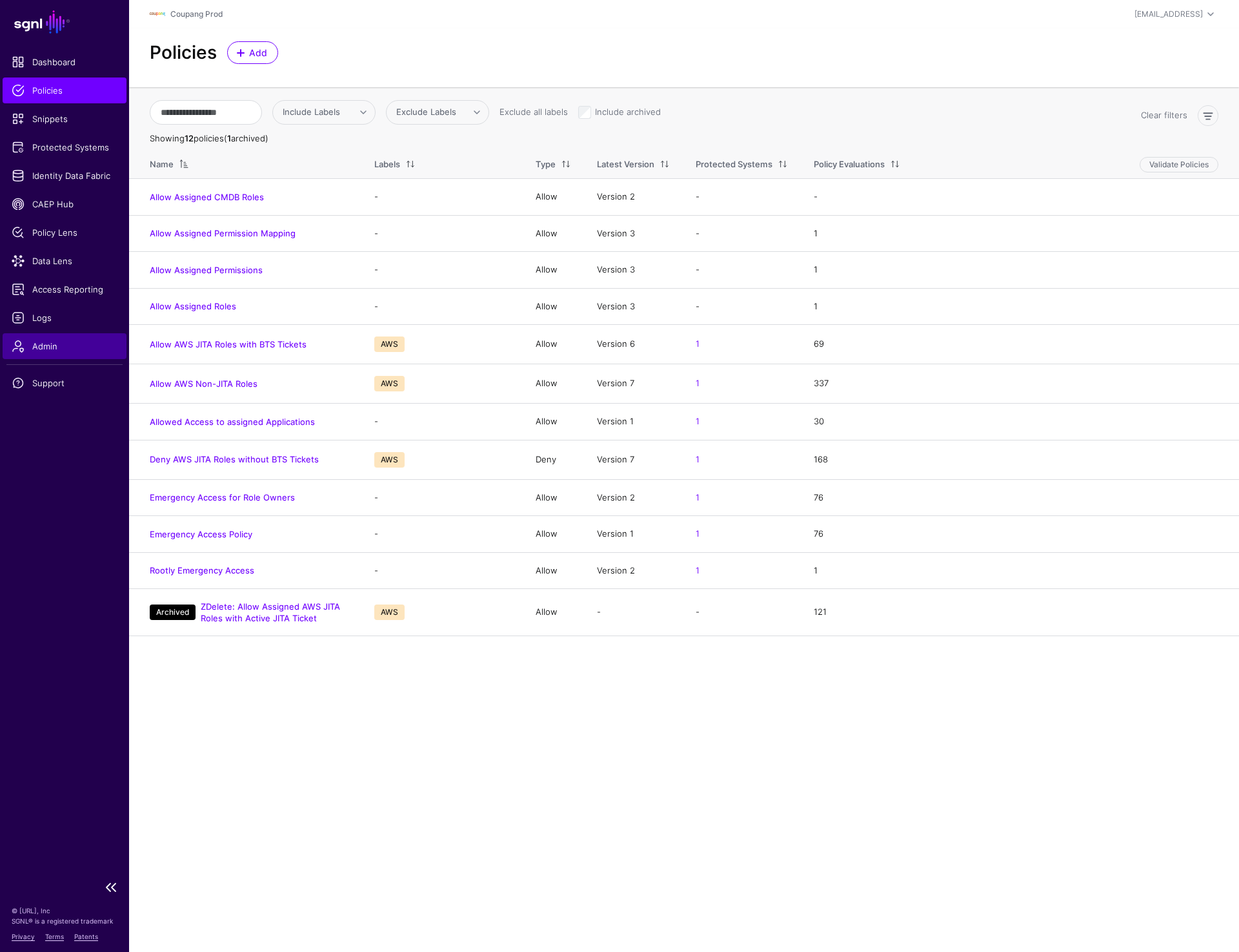
click at [44, 352] on span "Admin" at bounding box center [64, 346] width 106 height 13
click at [53, 129] on link "Snippets" at bounding box center [64, 119] width 124 height 26
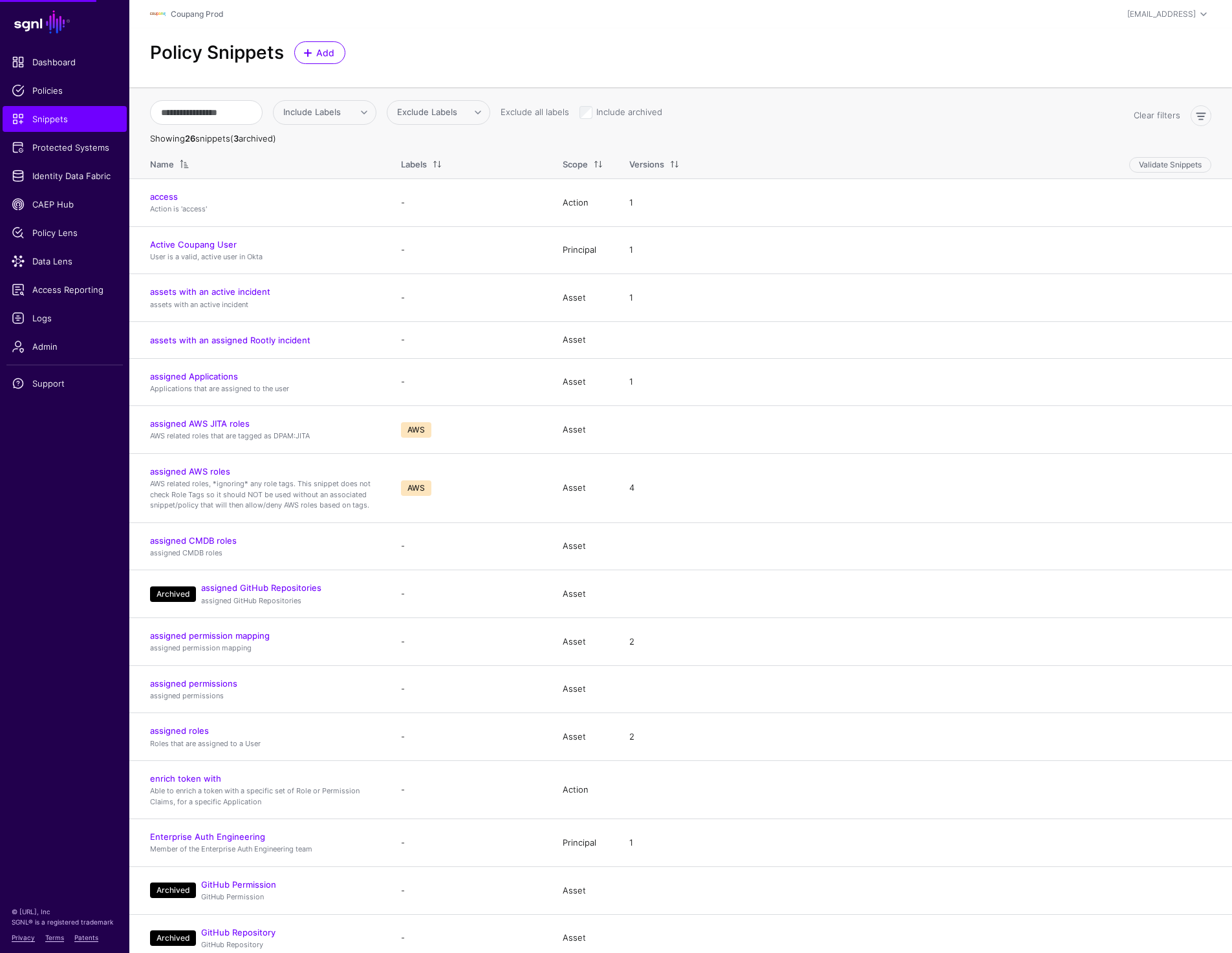
scroll to position [491, 0]
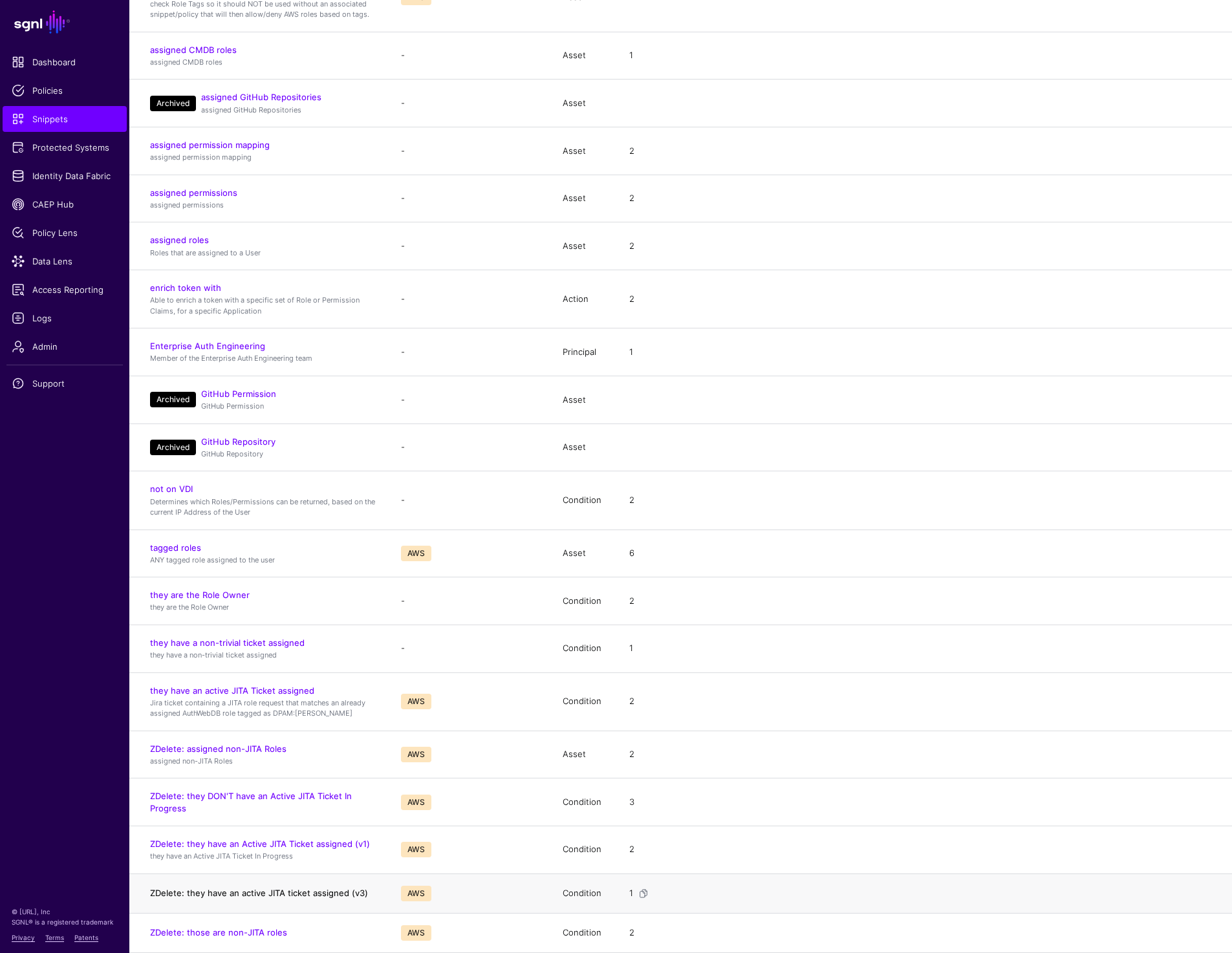
click at [241, 892] on link "ZDelete: they have an active JITA ticket assigned (v3)" at bounding box center [258, 892] width 218 height 10
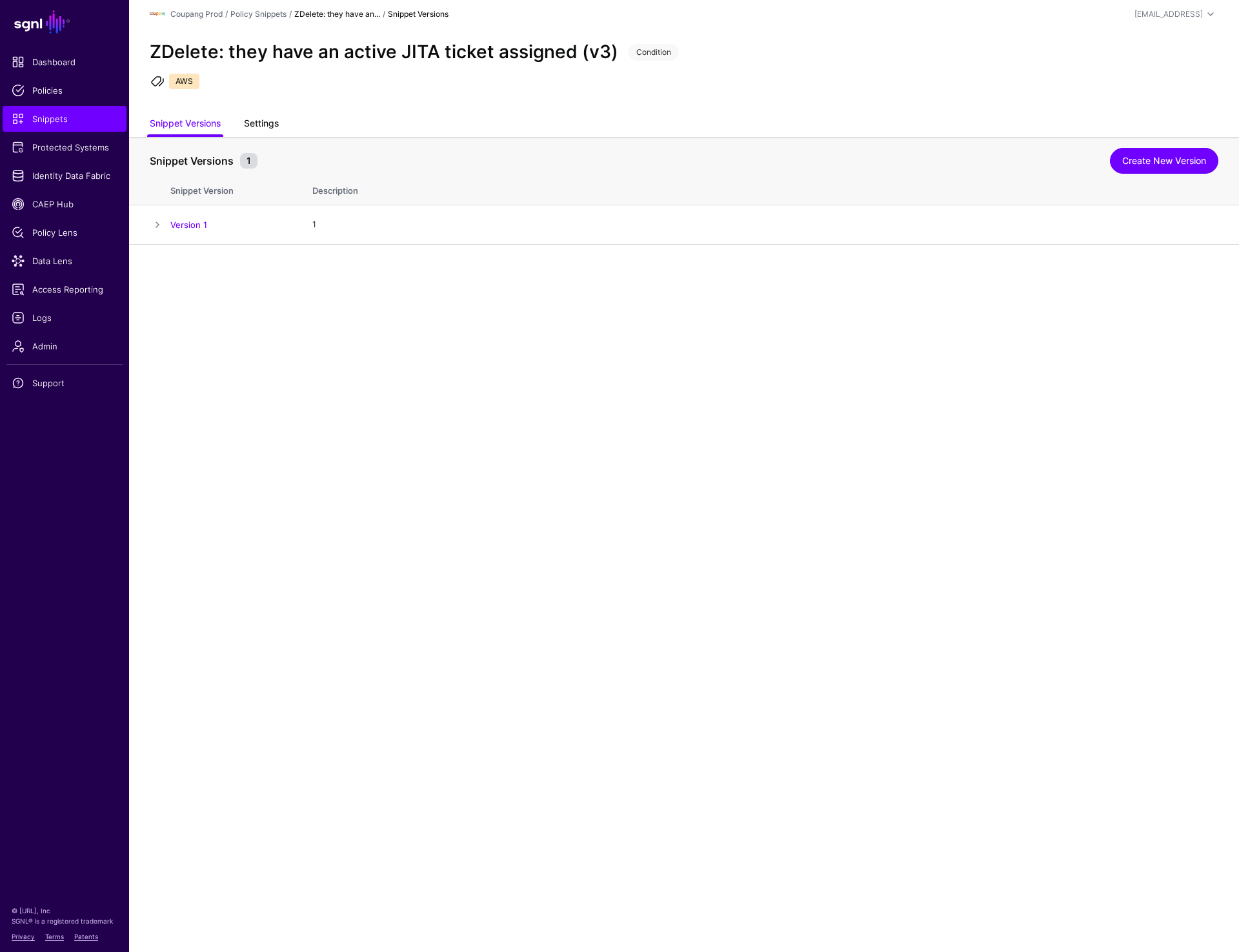
click at [279, 126] on link "Settings" at bounding box center [261, 124] width 35 height 24
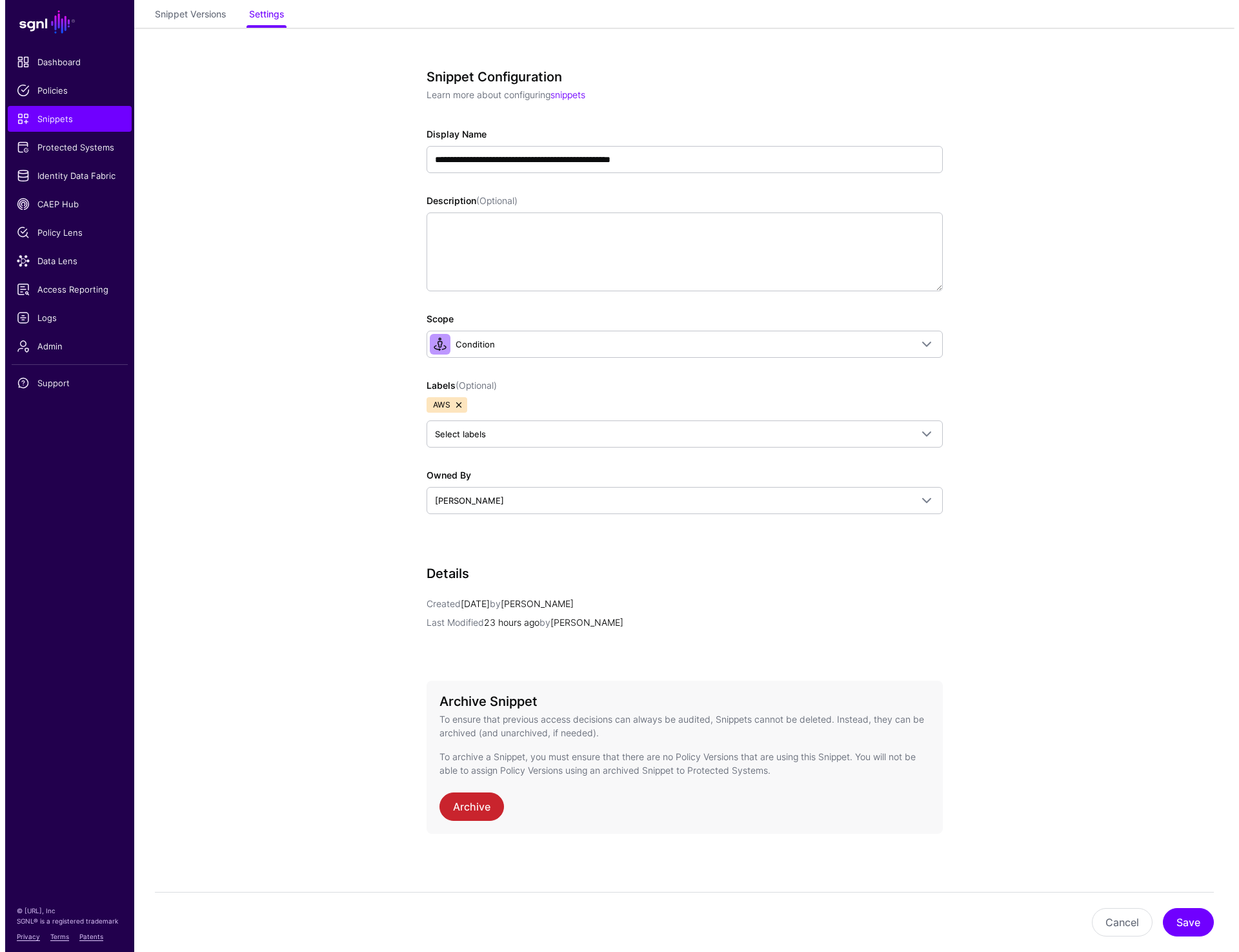
scroll to position [109, 0]
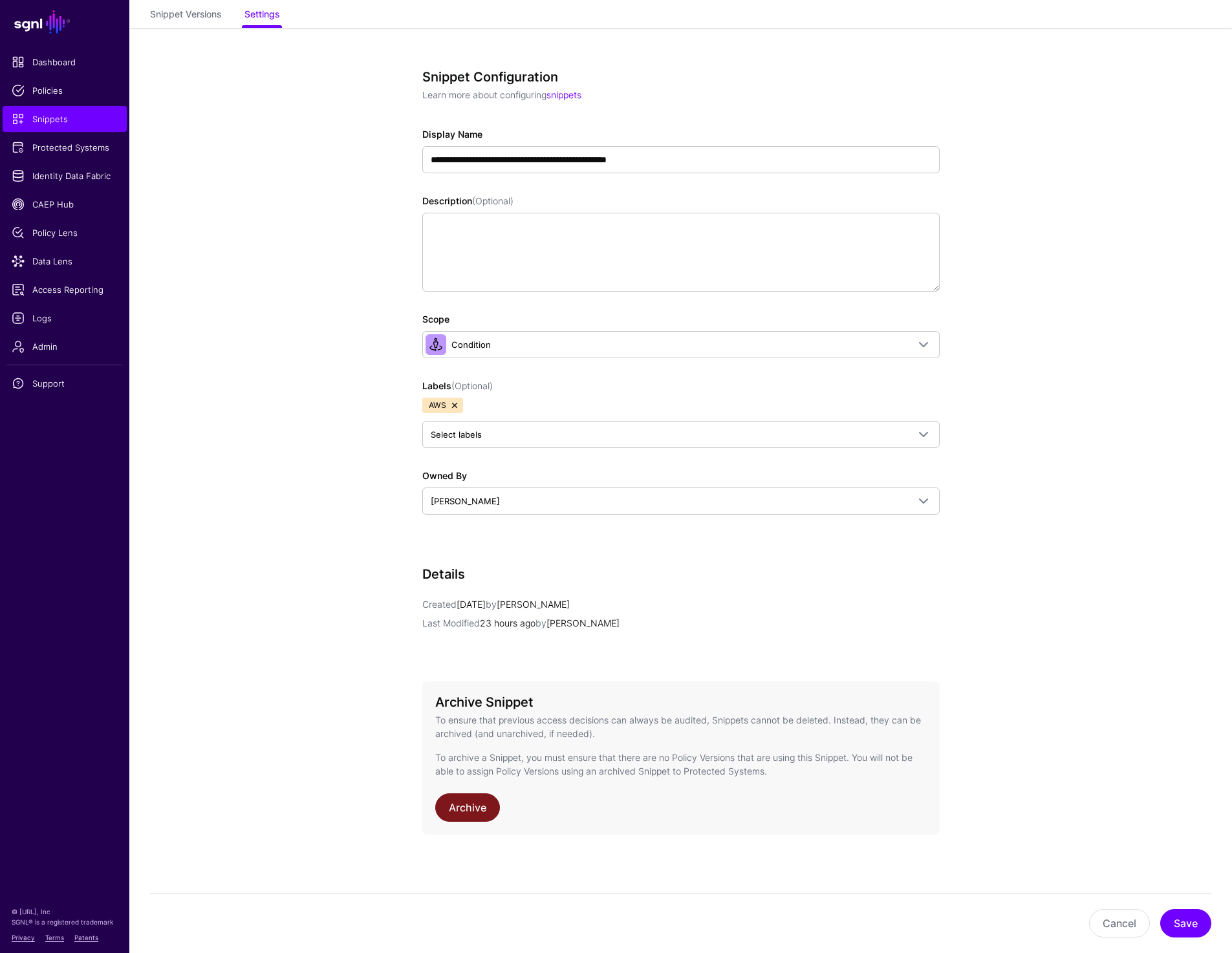
click at [472, 804] on link "Archive" at bounding box center [467, 808] width 64 height 28
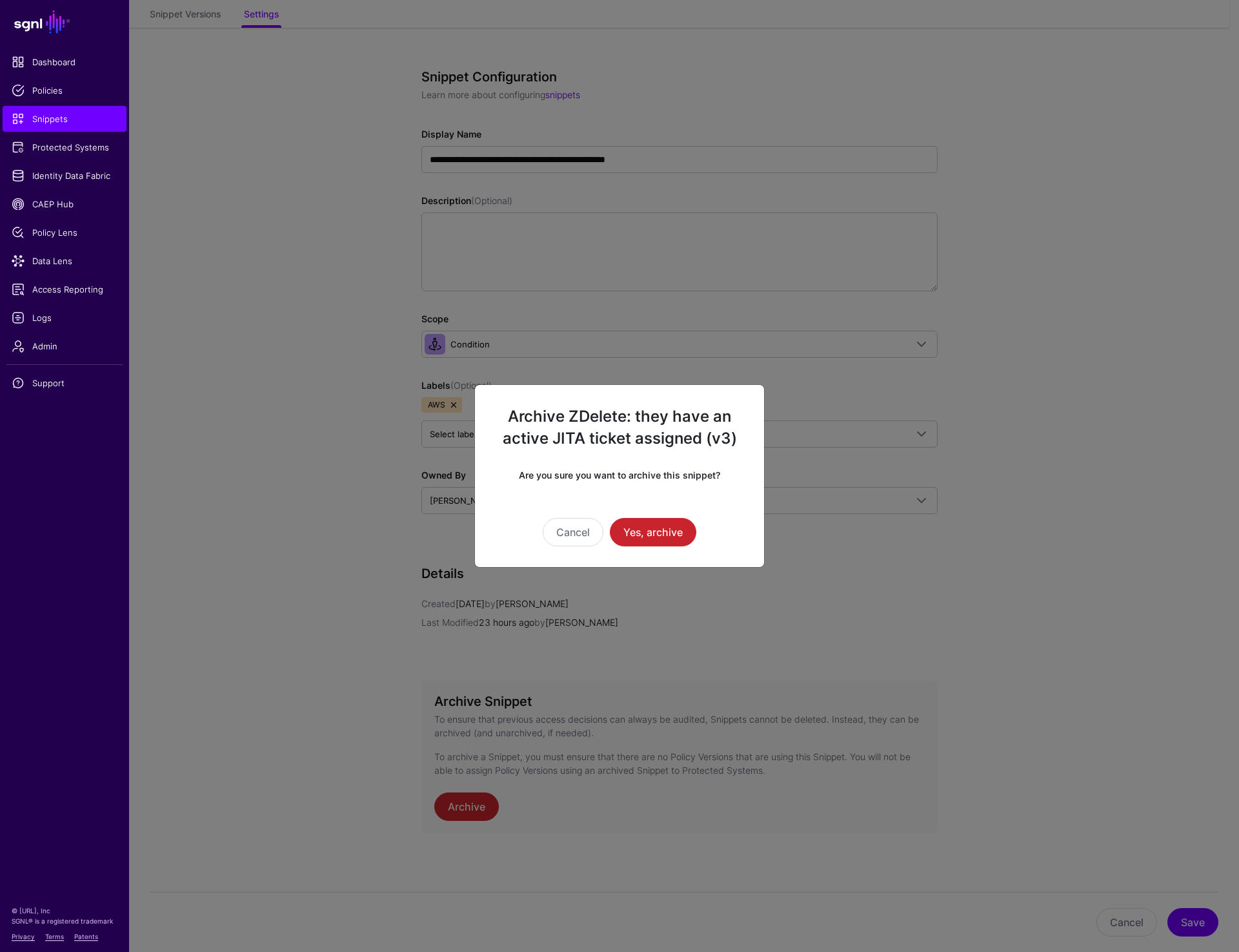
click at [673, 514] on div "Cancel Yes, archive" at bounding box center [620, 514] width 248 height 64
click at [670, 528] on button "Yes, archive" at bounding box center [654, 532] width 87 height 28
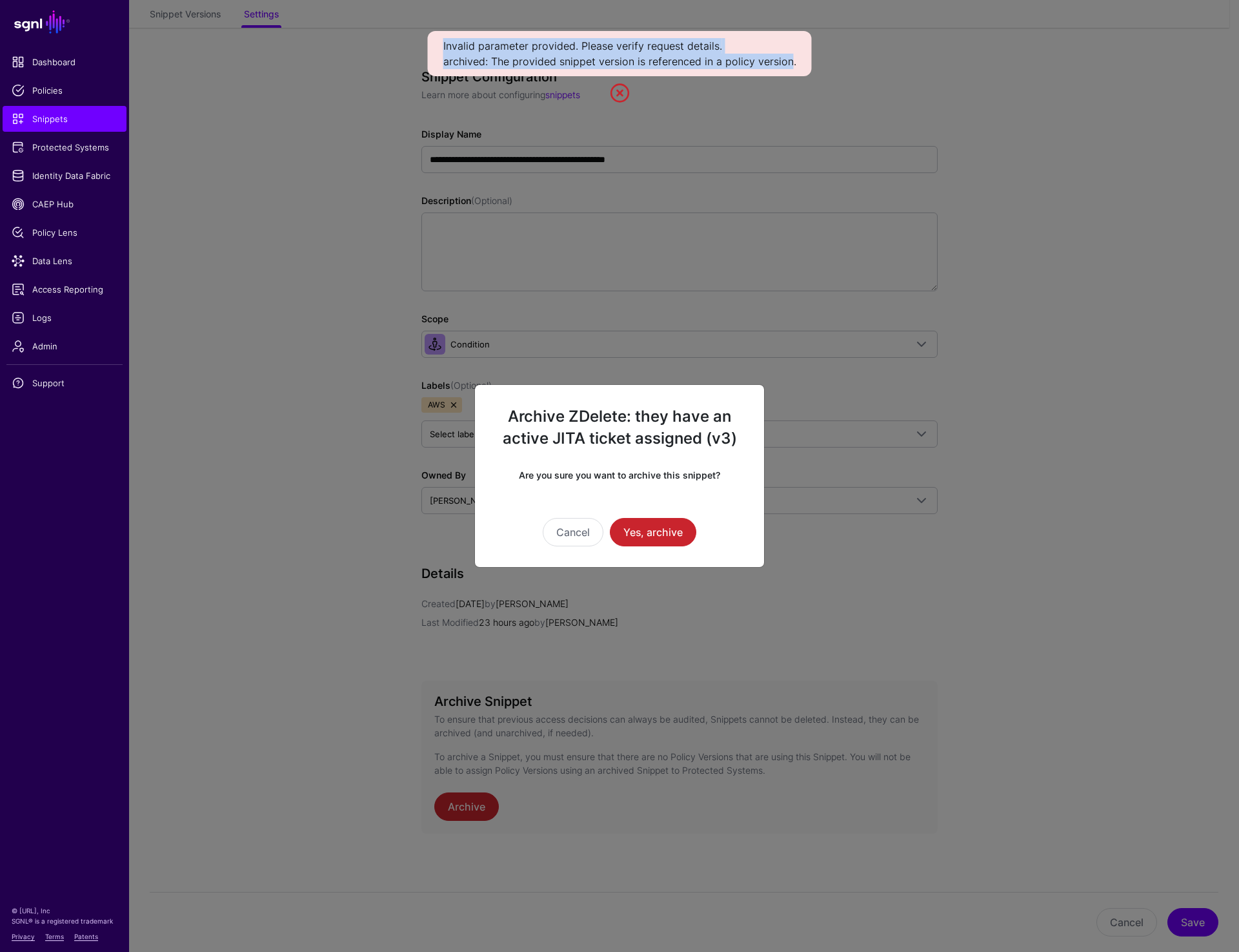
drag, startPoint x: 445, startPoint y: 40, endPoint x: 791, endPoint y: 58, distance: 346.5
click at [791, 58] on div "Invalid parameter provided. Please verify request details. archived: The provid…" at bounding box center [620, 53] width 384 height 45
copy div "Invalid parameter provided. Please verify request details. archived: The provid…"
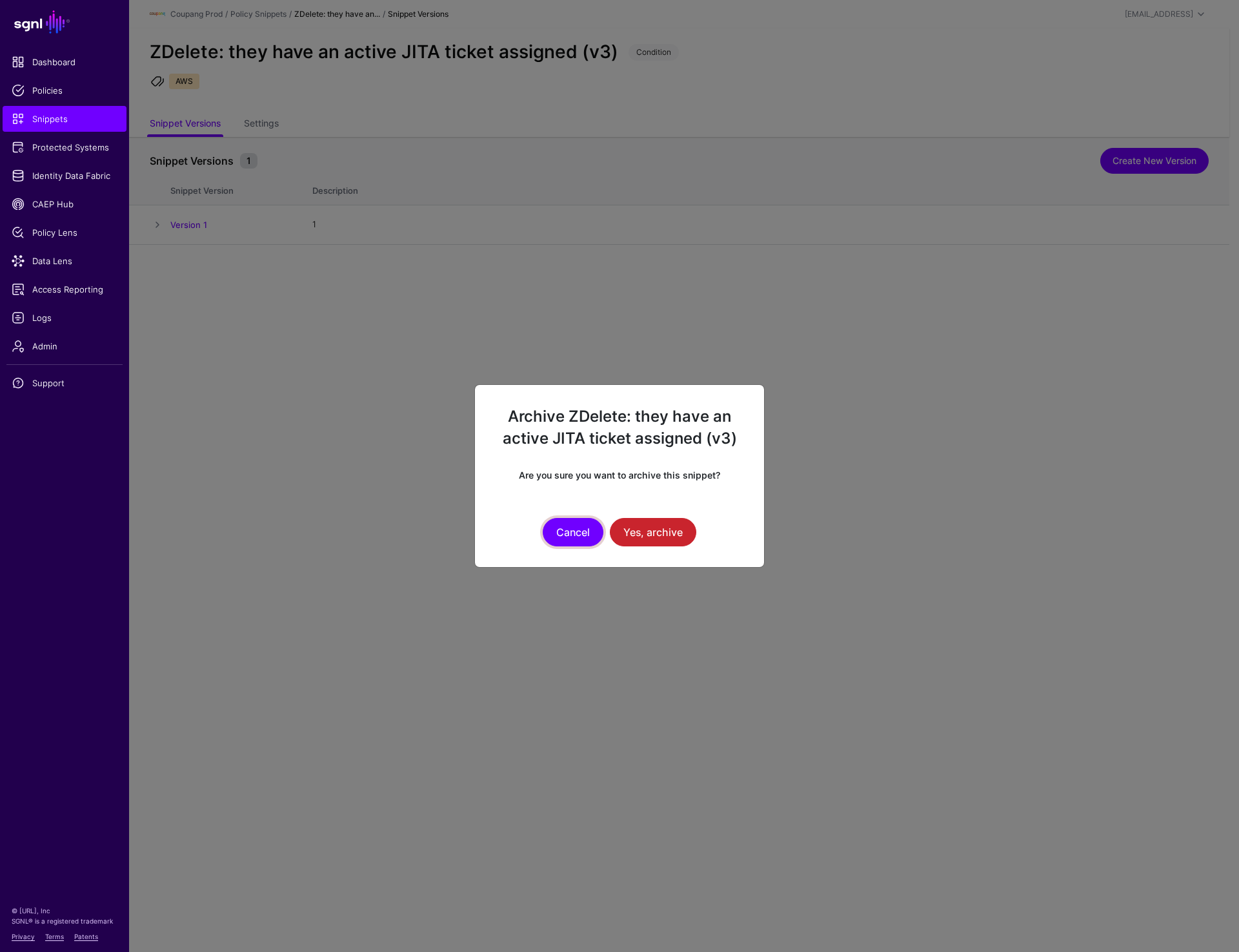
click at [562, 534] on button "Cancel" at bounding box center [573, 532] width 61 height 28
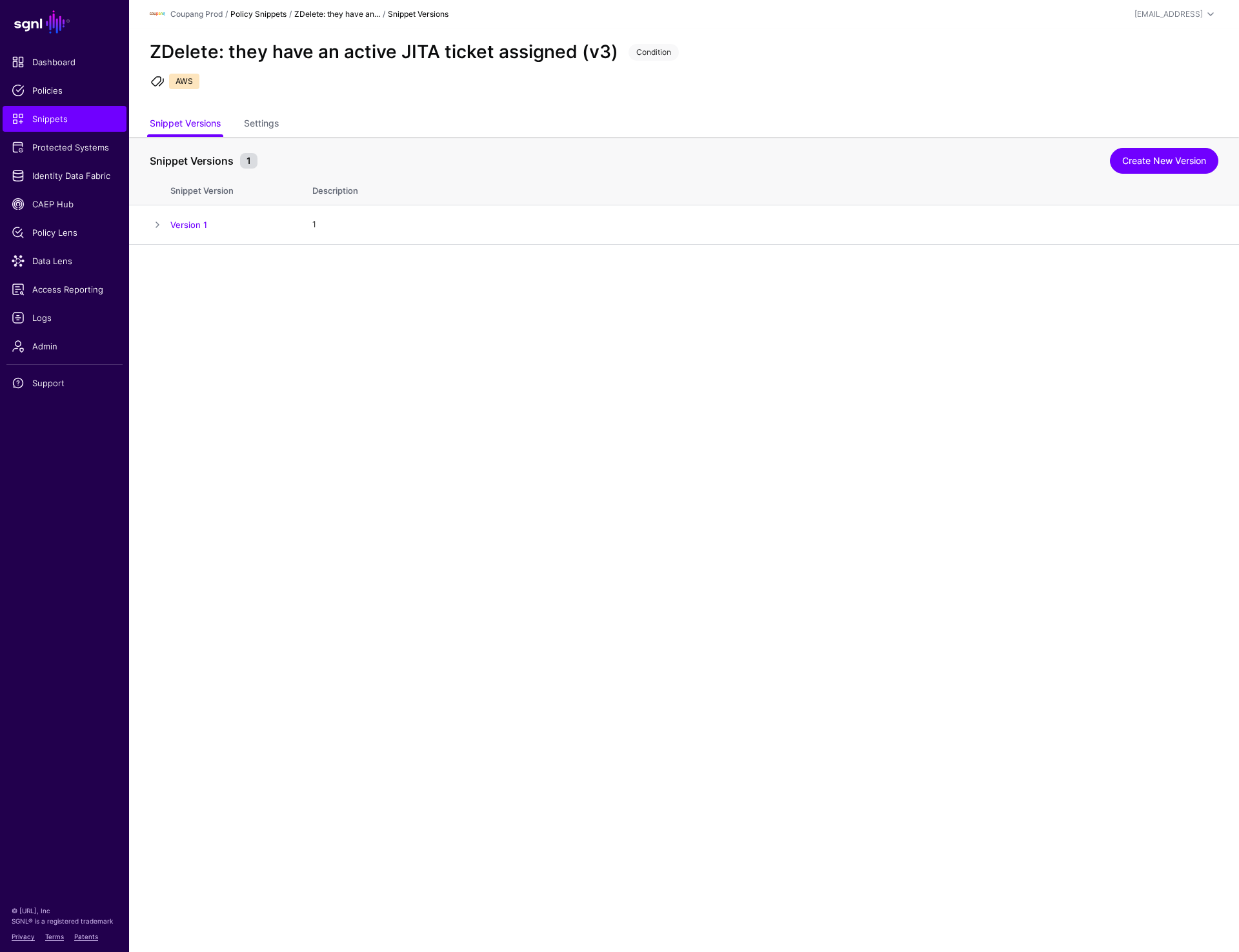
click at [246, 9] on link "Policy Snippets" at bounding box center [258, 14] width 56 height 10
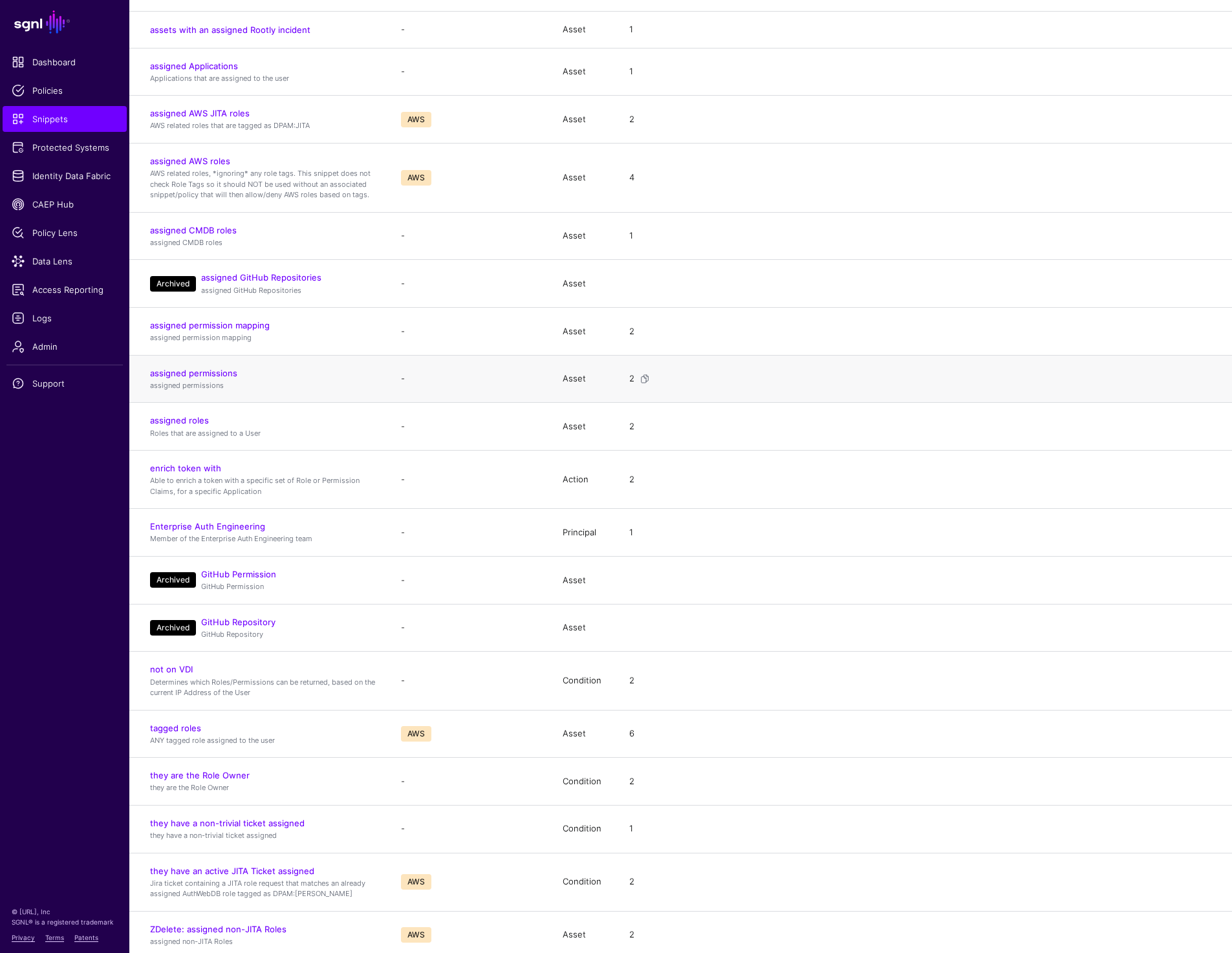
scroll to position [491, 0]
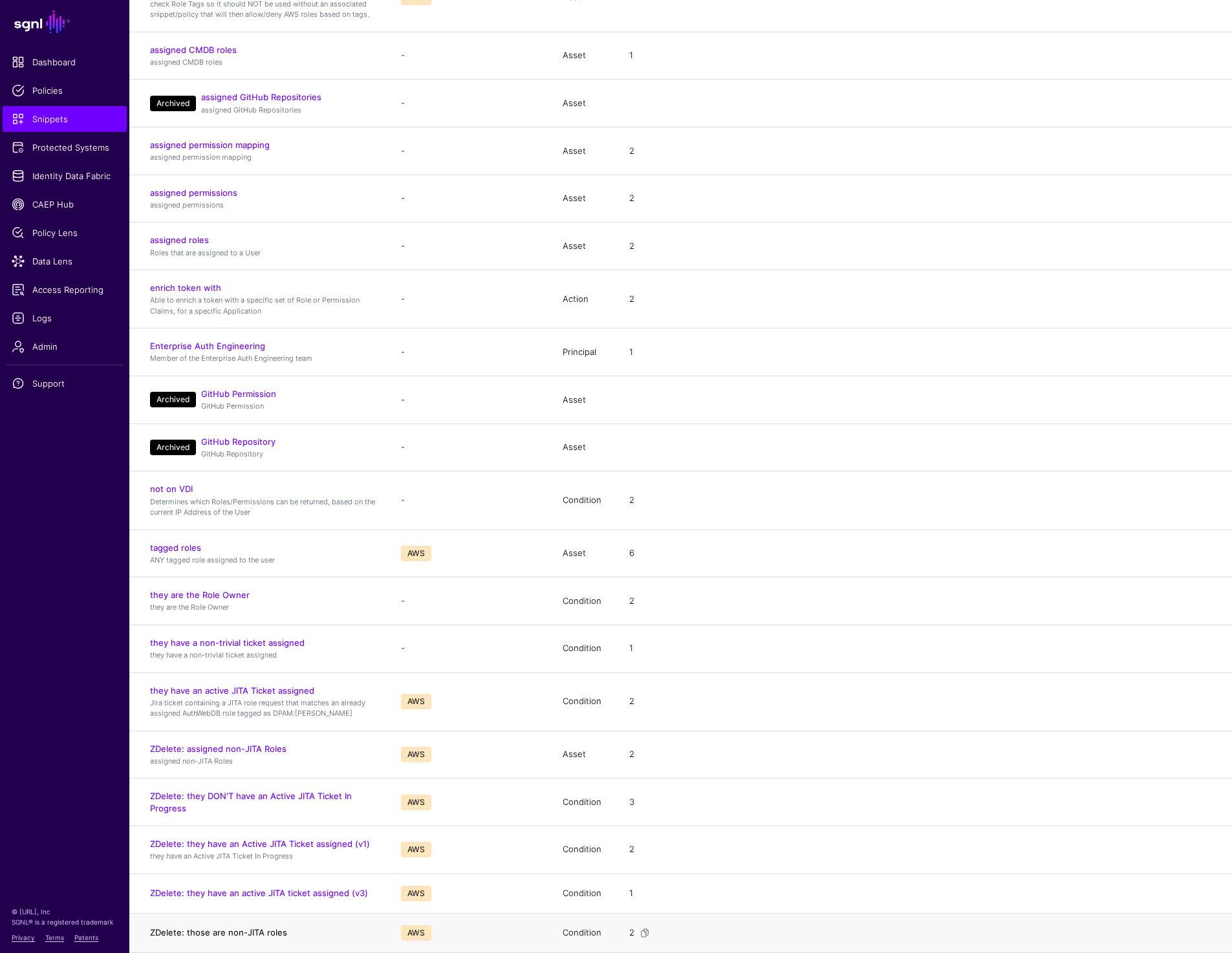
click at [199, 932] on link "ZDelete: those are non-JITA roles" at bounding box center [218, 932] width 137 height 10
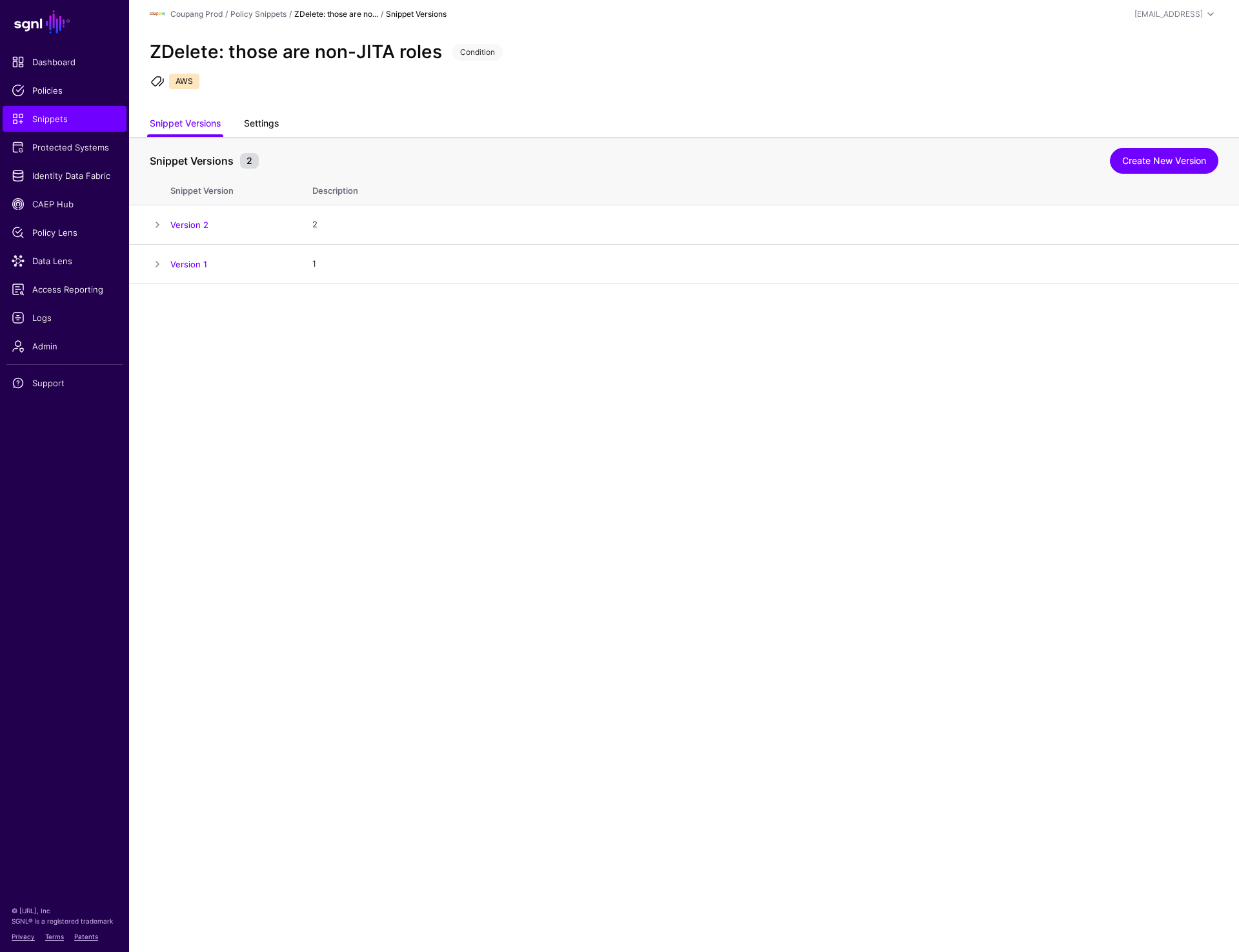
click at [270, 121] on link "Settings" at bounding box center [261, 124] width 35 height 24
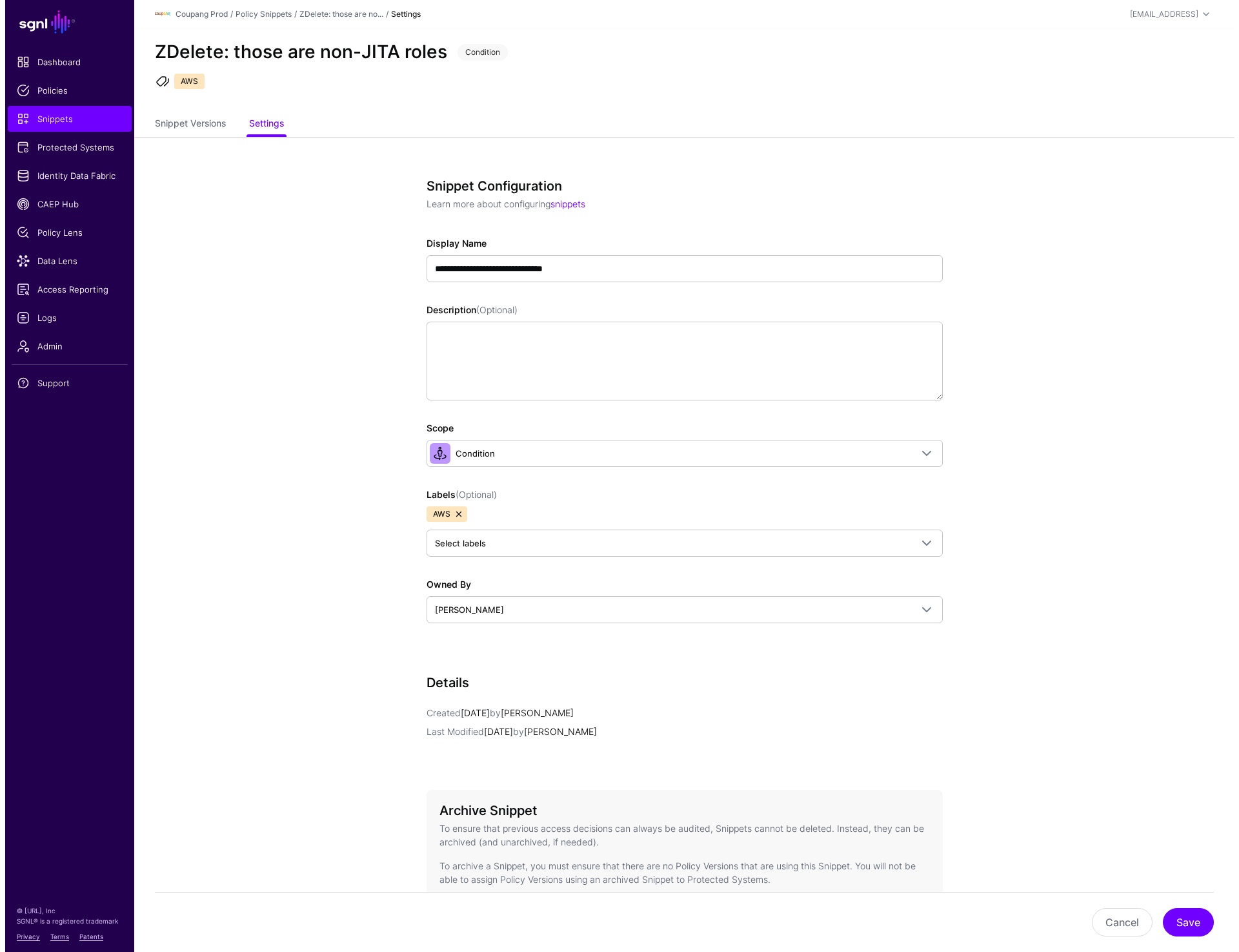
scroll to position [109, 0]
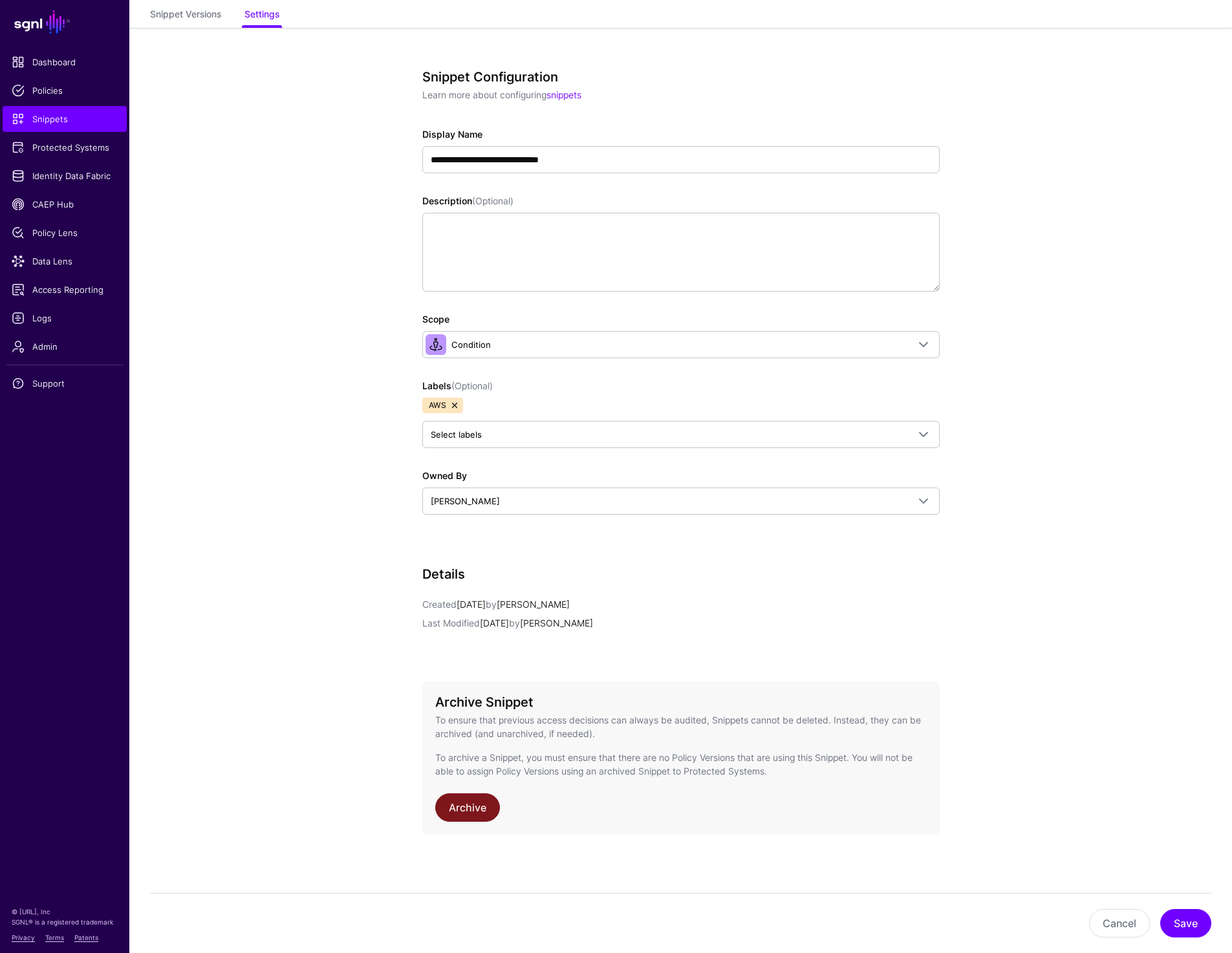
click at [480, 799] on link "Archive" at bounding box center [467, 808] width 64 height 28
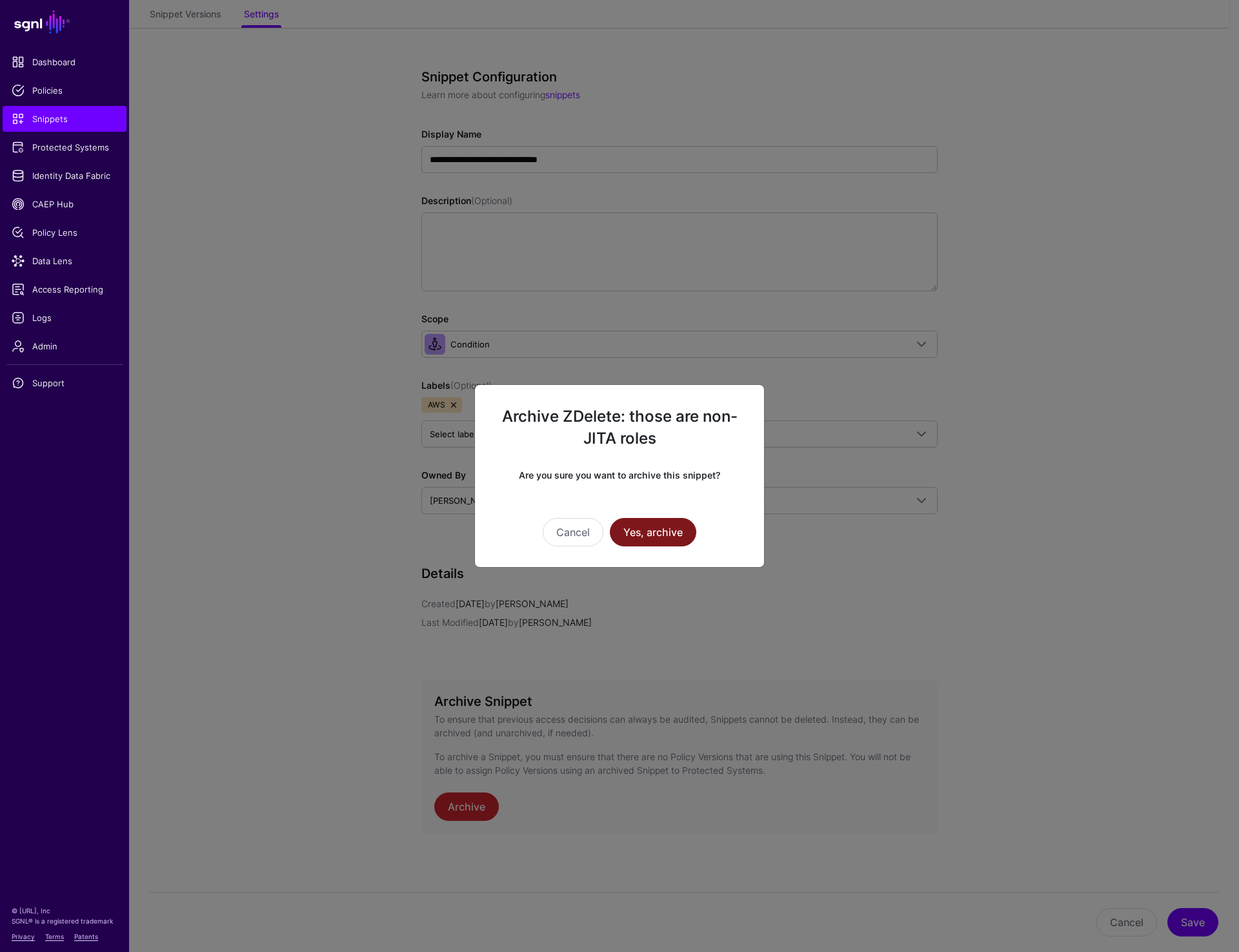
click at [669, 526] on button "Yes, archive" at bounding box center [654, 532] width 87 height 28
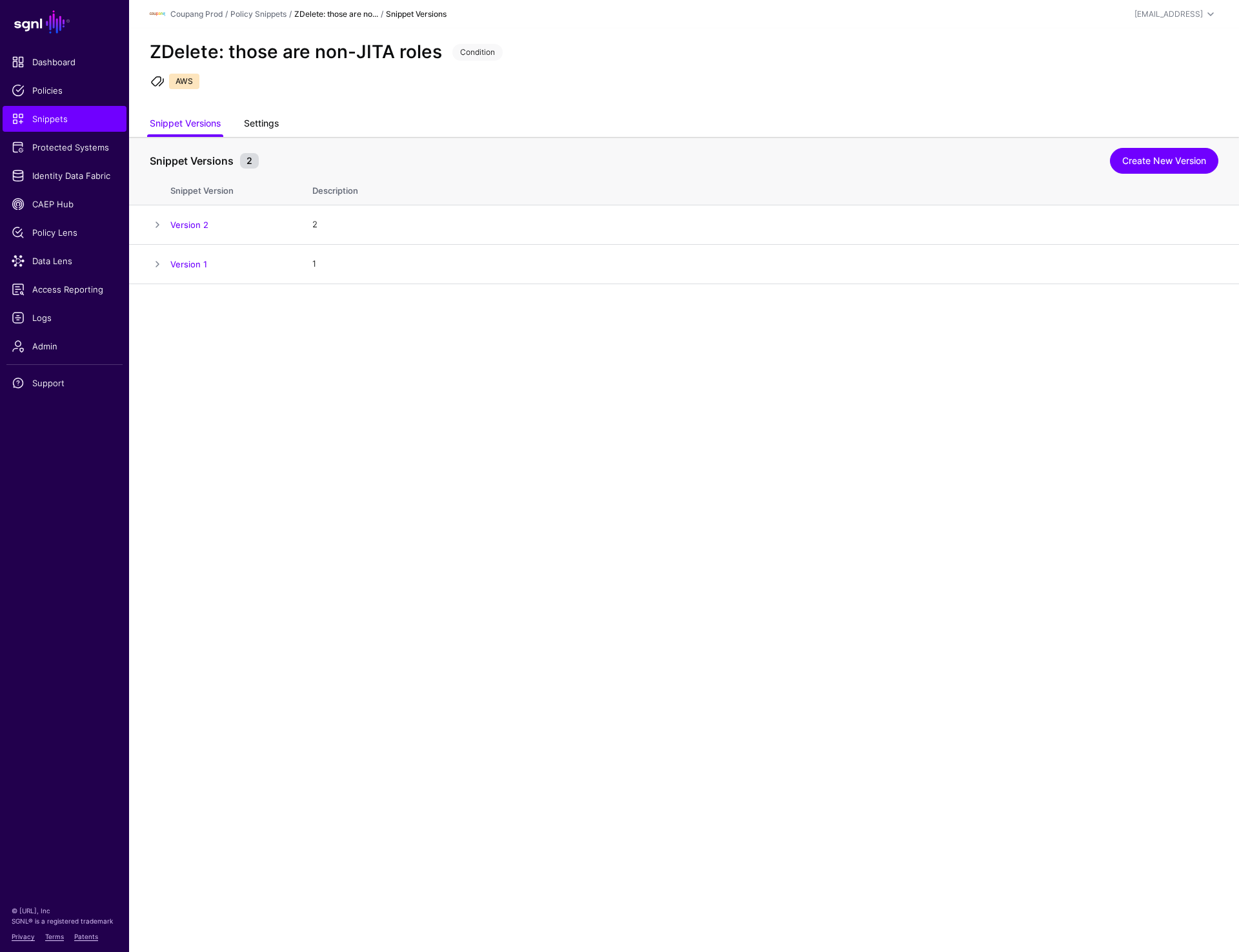
click at [271, 124] on link "Settings" at bounding box center [261, 124] width 35 height 24
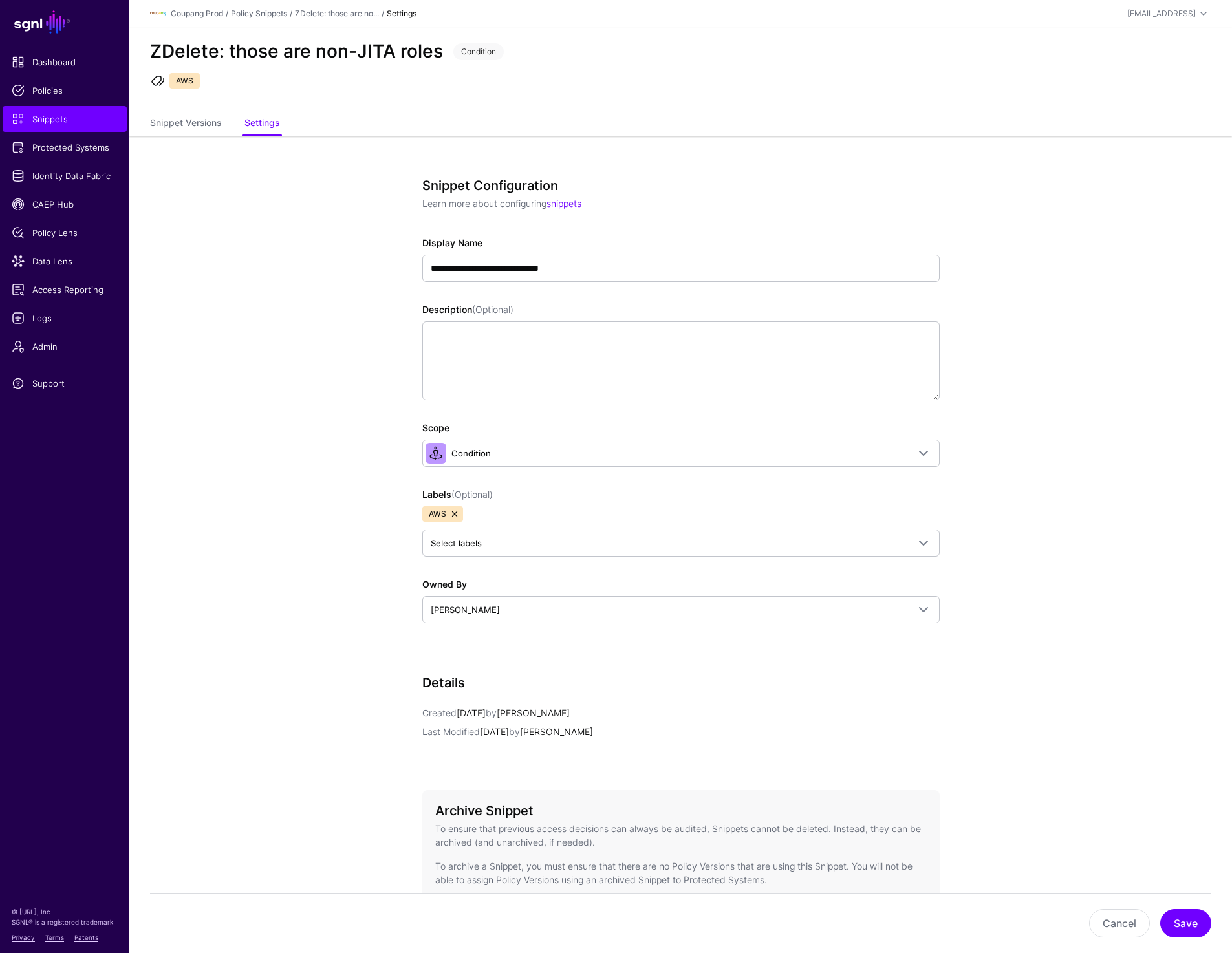
scroll to position [110, 0]
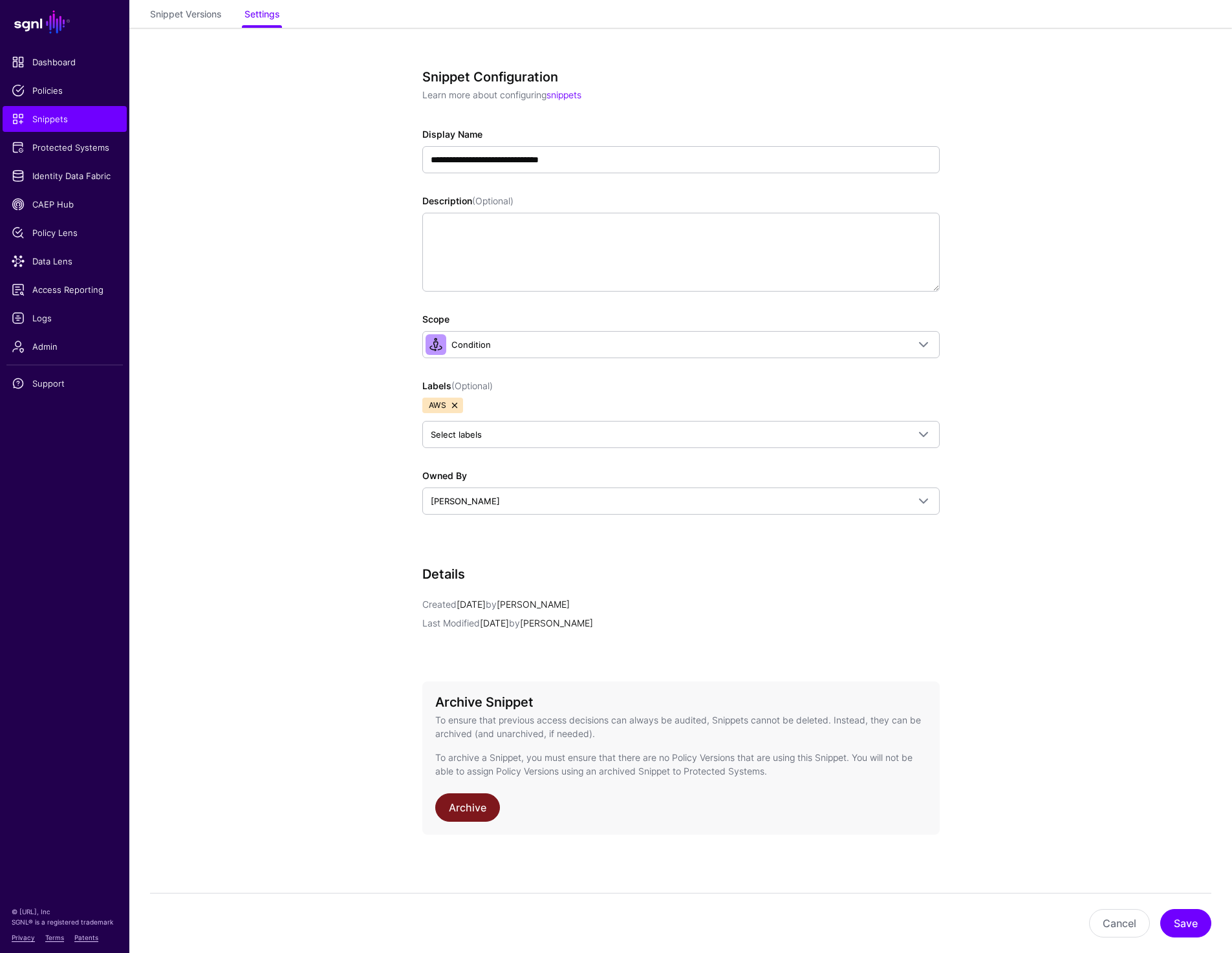
click at [458, 799] on link "Archive" at bounding box center [467, 808] width 64 height 28
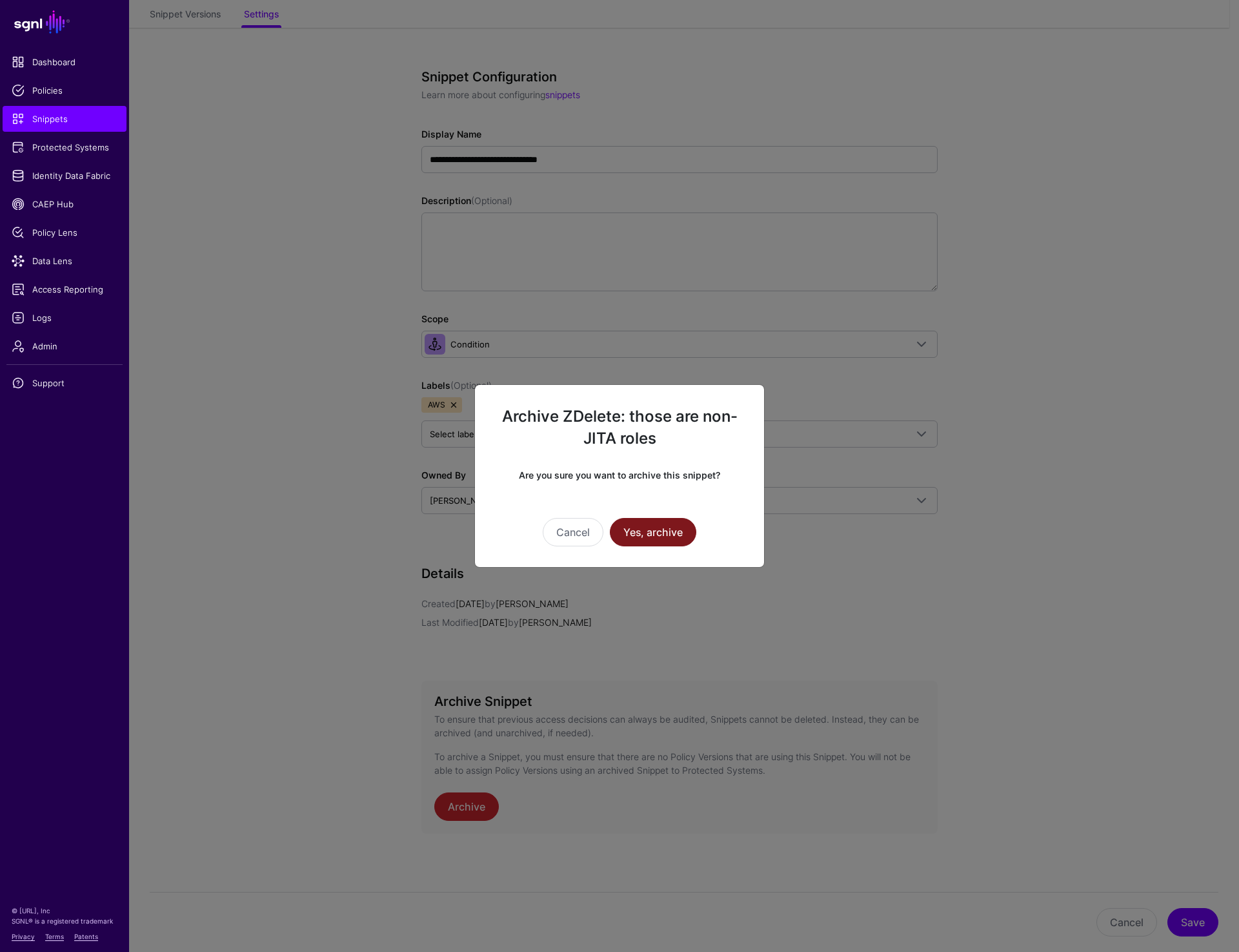
click at [660, 537] on button "Yes, archive" at bounding box center [654, 532] width 87 height 28
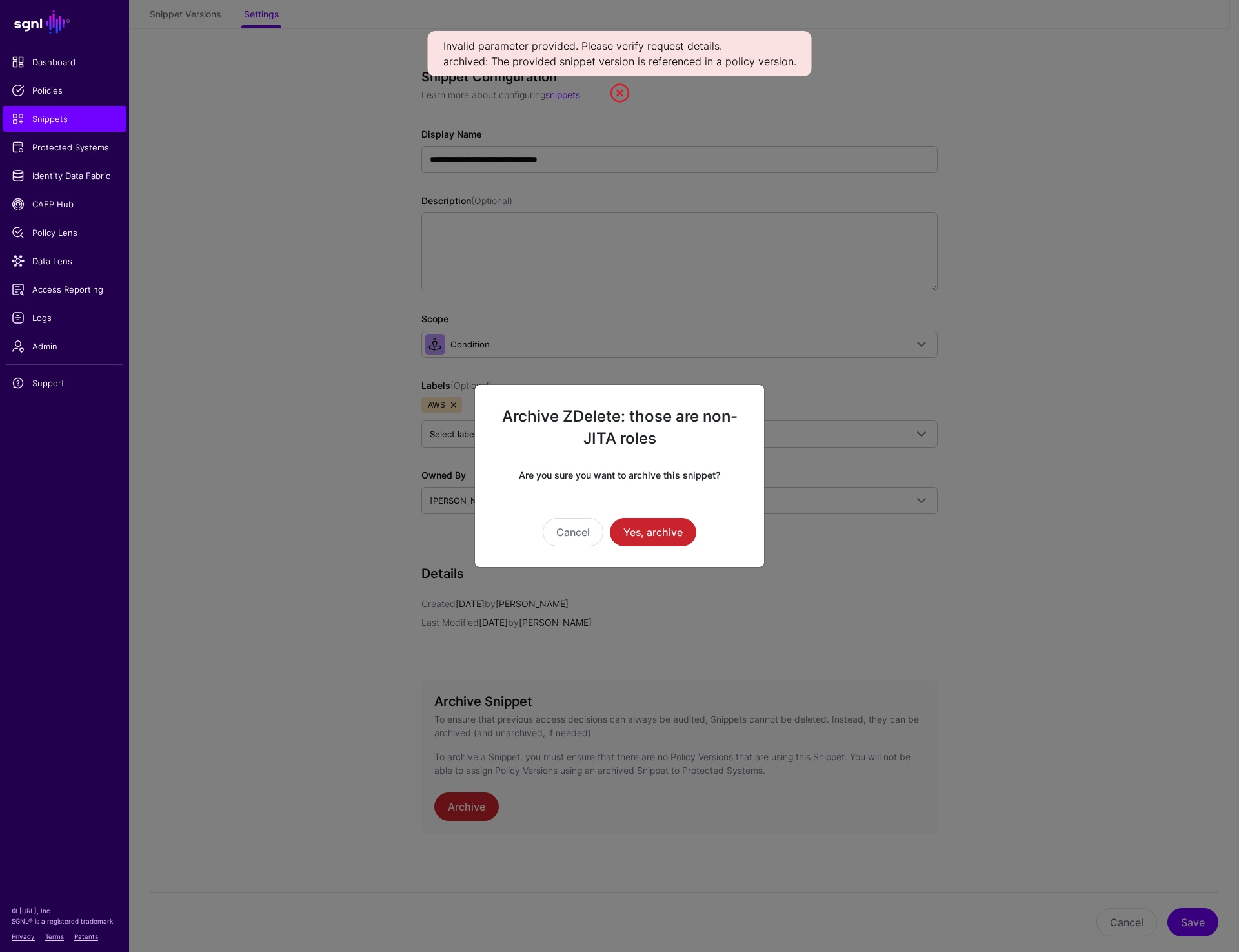
click at [1078, 342] on ngb-modal-window "Archive ZDelete: those are non-JITA roles Are you sure you want to archive this…" at bounding box center [620, 476] width 1239 height 952
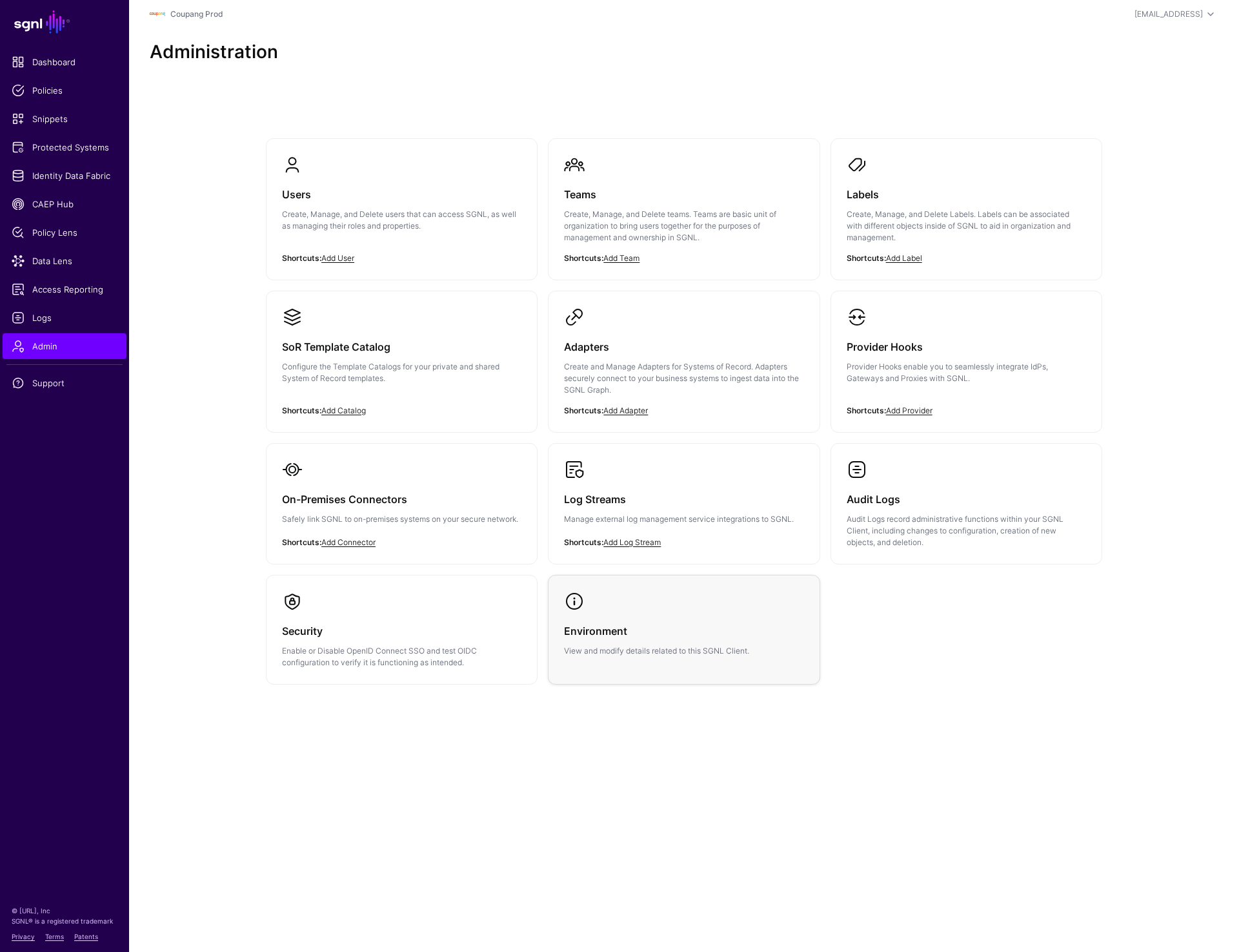
click at [604, 656] on p "View and modify details related to this SGNL Client." at bounding box center [684, 651] width 240 height 12
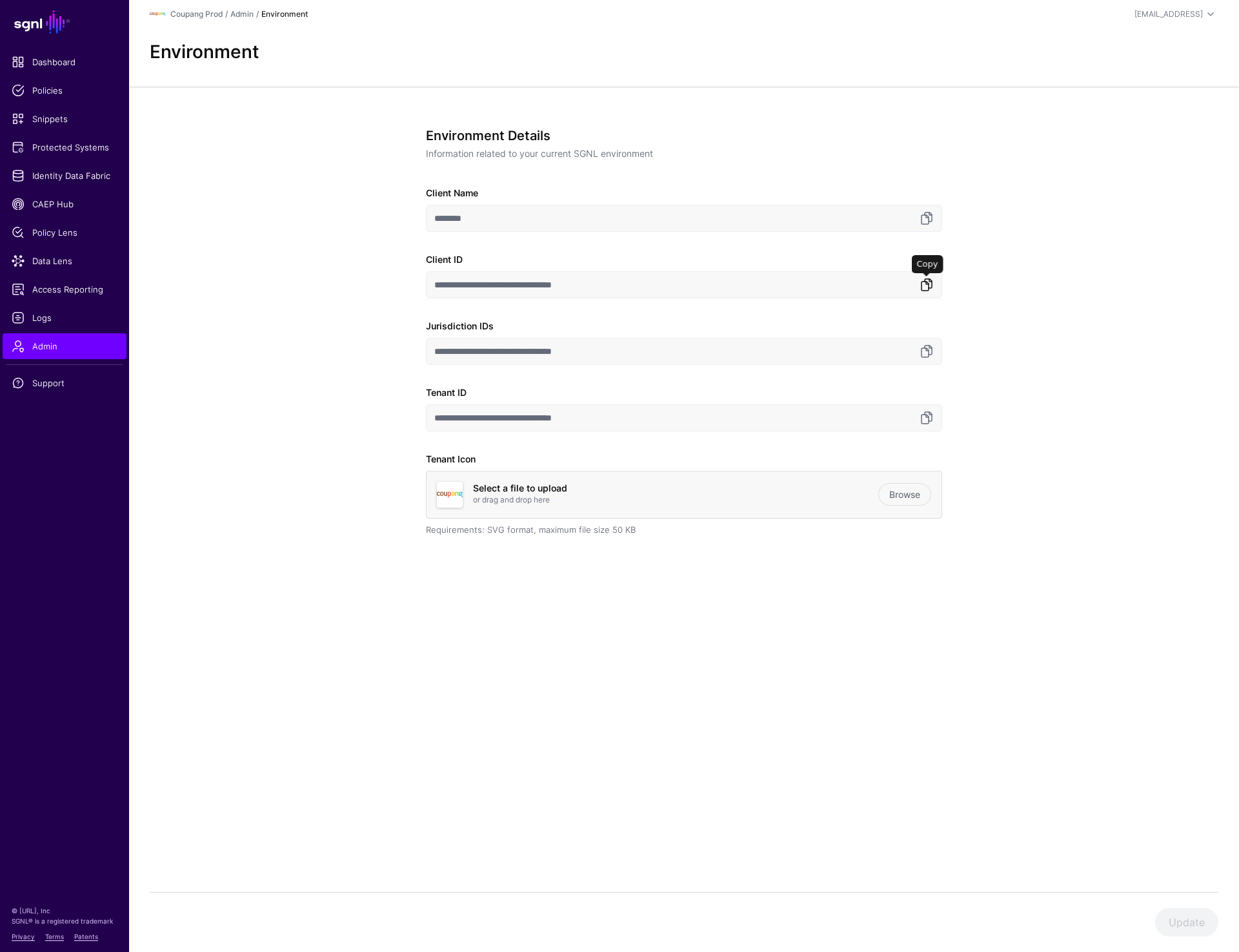
click at [930, 289] on link at bounding box center [927, 285] width 16 height 16
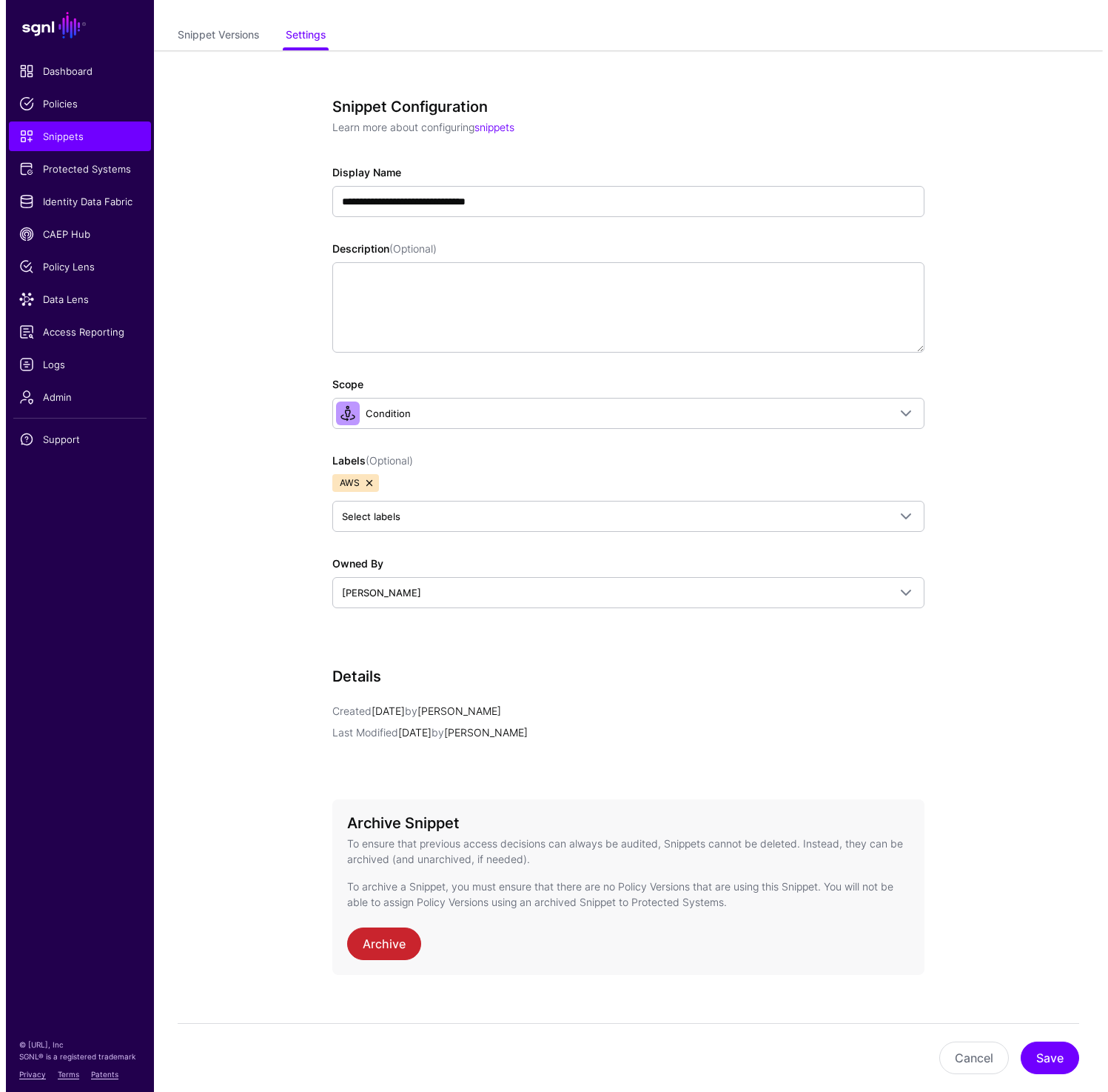
scroll to position [96, 0]
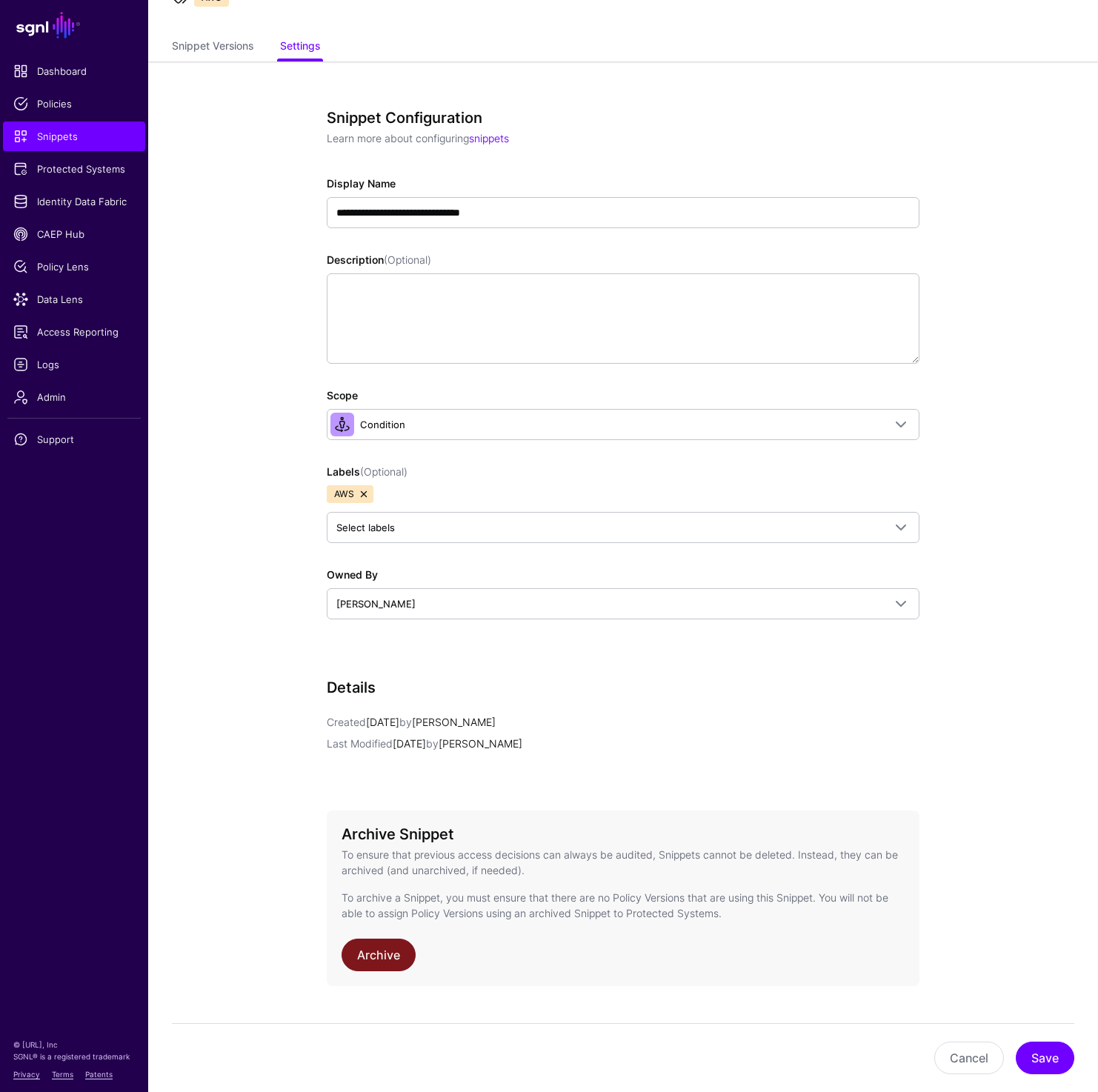
click at [377, 953] on link "Archive" at bounding box center [377, 954] width 74 height 33
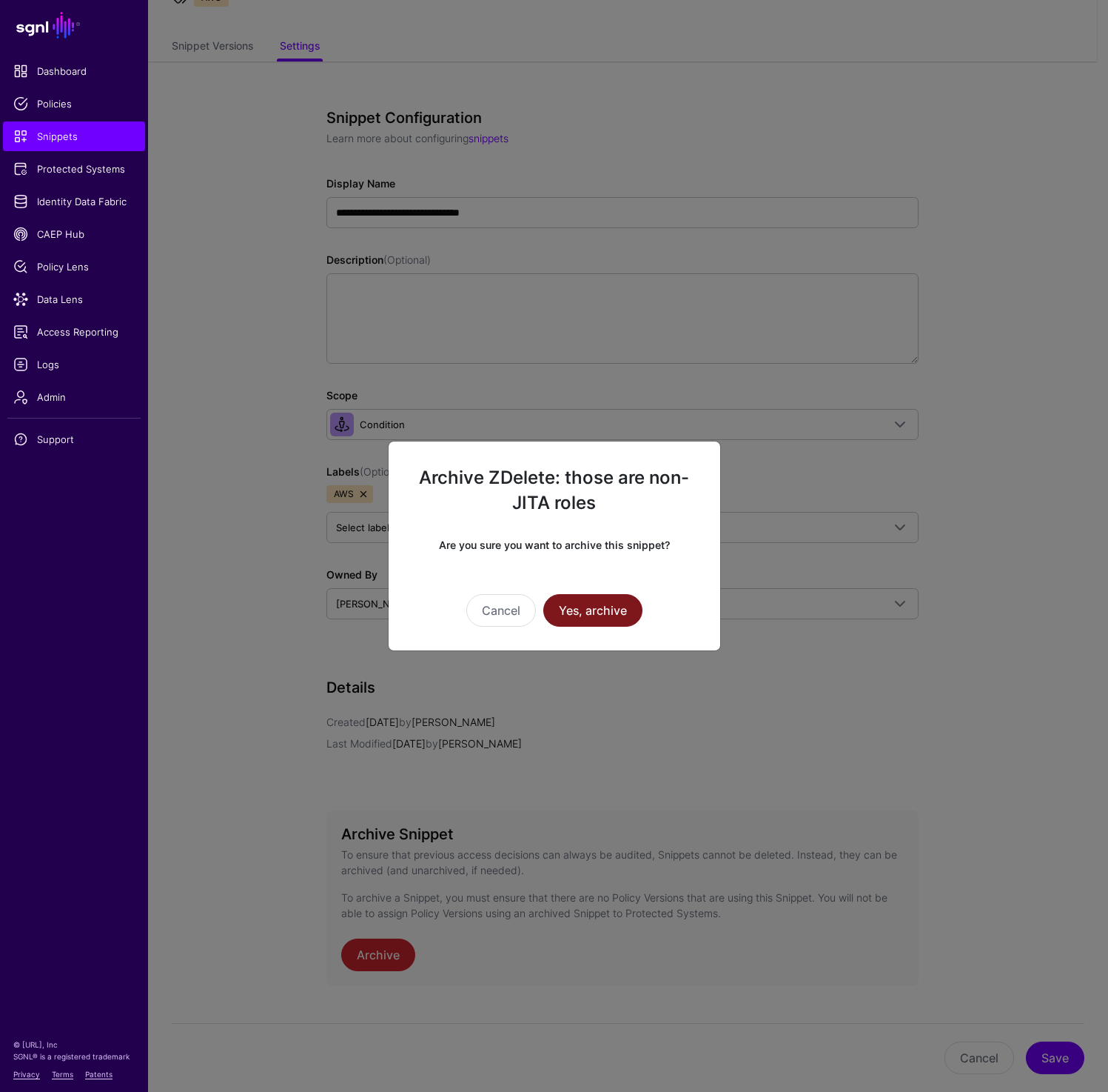
click at [601, 619] on button "Yes, archive" at bounding box center [593, 610] width 100 height 33
click at [579, 610] on button "Yes, archive" at bounding box center [593, 610] width 100 height 33
